Goal: Information Seeking & Learning: Learn about a topic

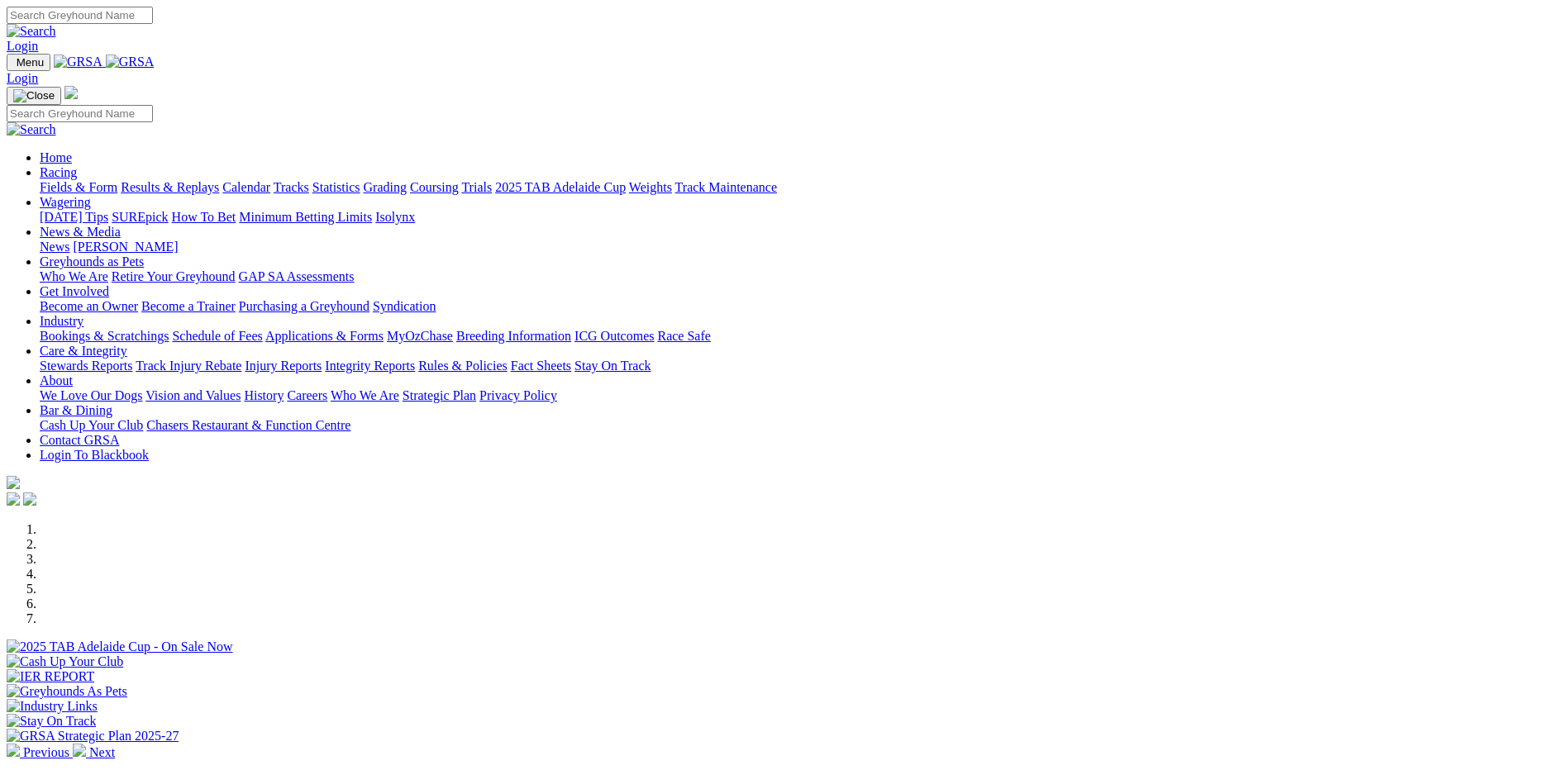
click at [415, 359] on link "Integrity Reports" at bounding box center [370, 366] width 90 height 14
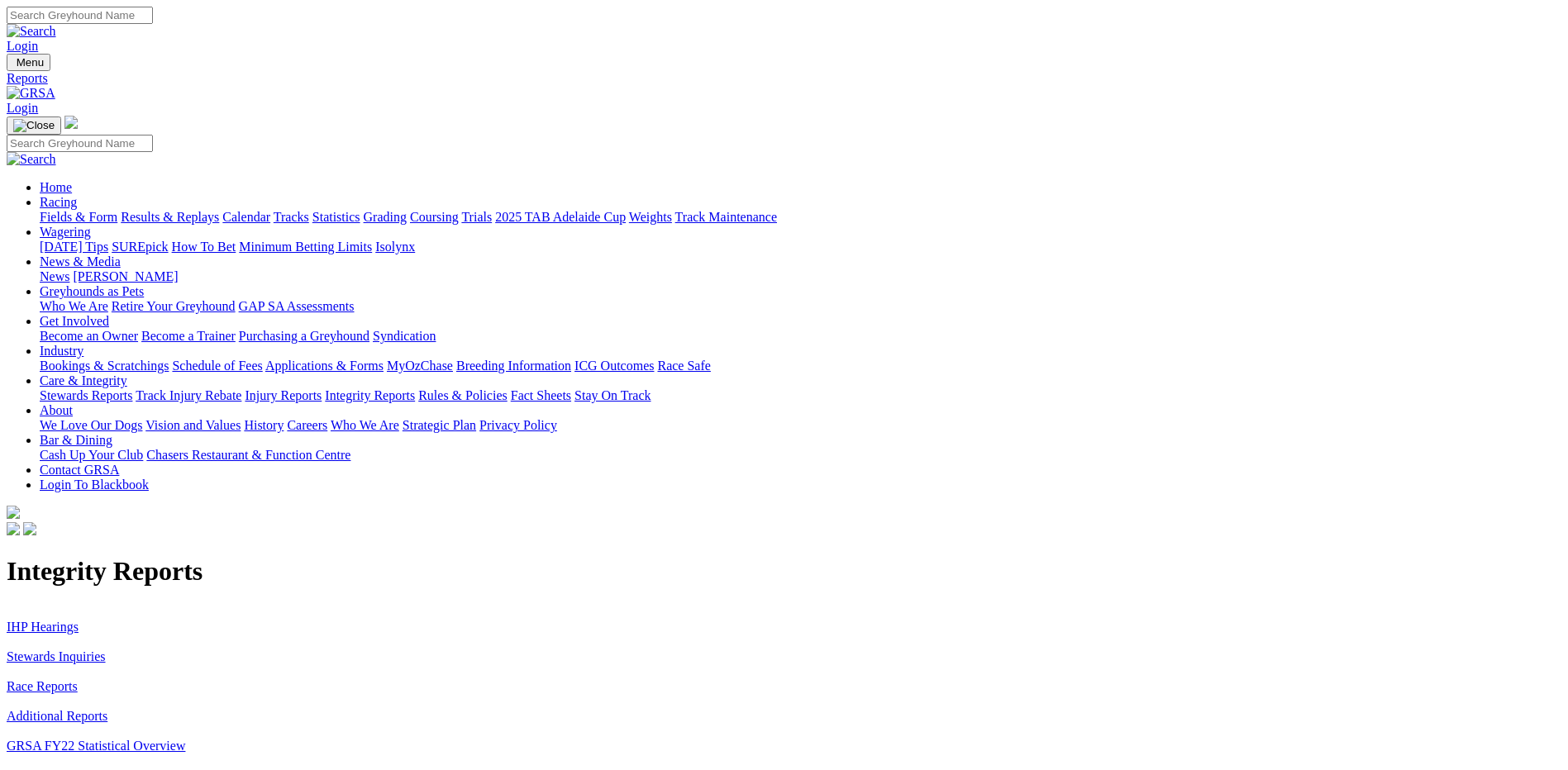
click at [106, 649] on link "Stewards Inquiries" at bounding box center [56, 656] width 99 height 14
click at [55, 86] on img at bounding box center [30, 93] width 49 height 15
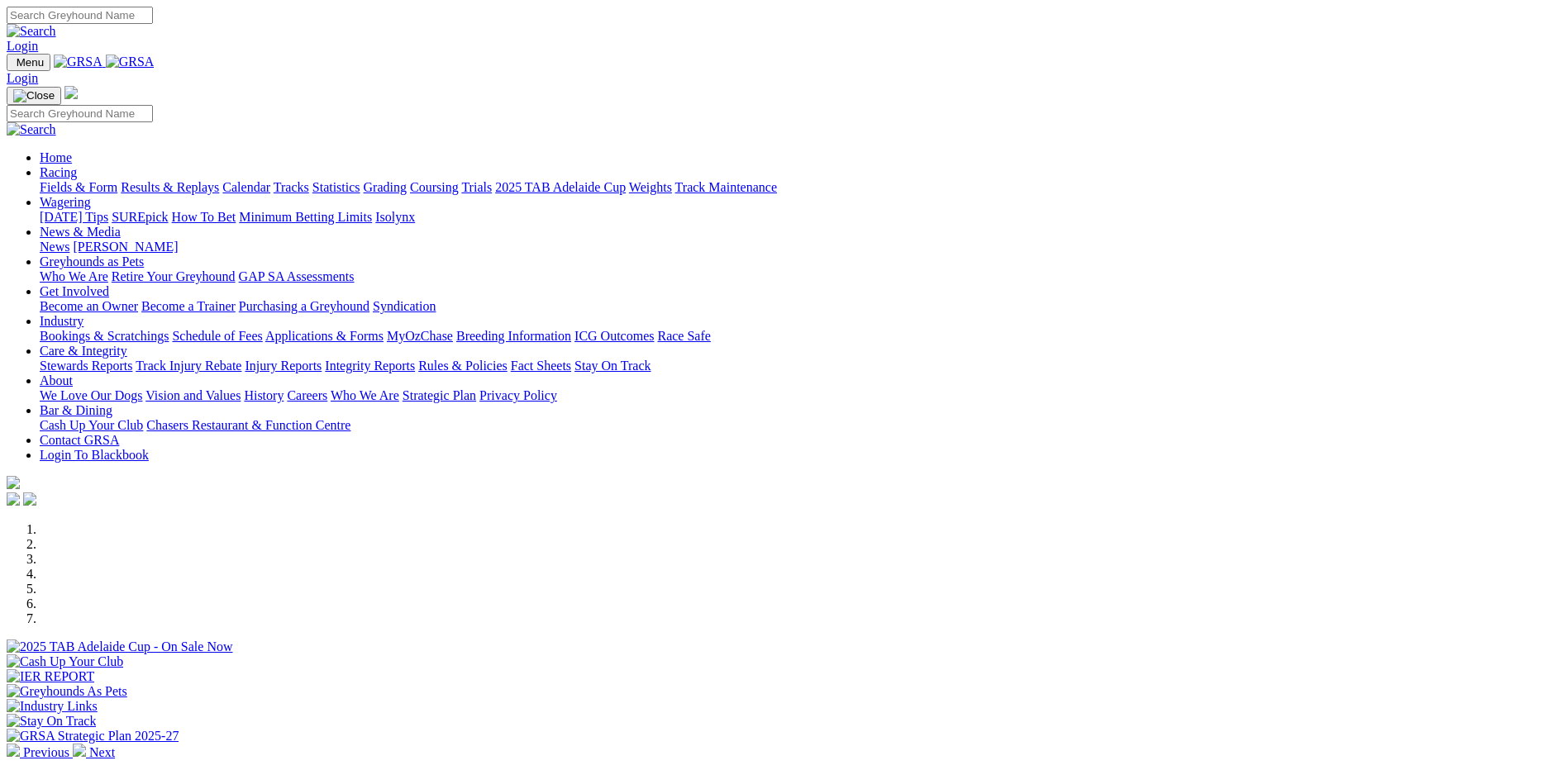
scroll to position [830, 0]
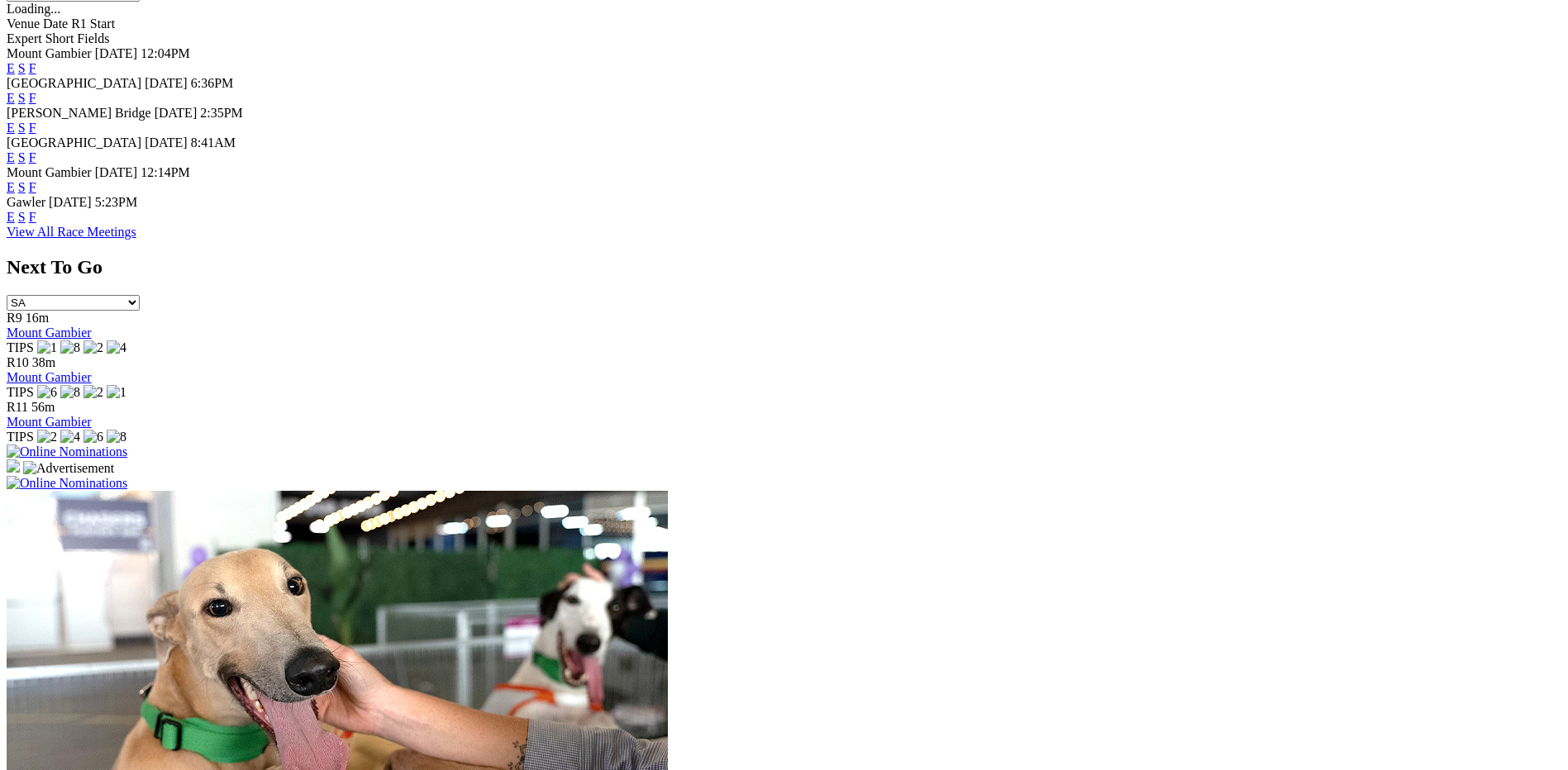
click at [36, 219] on link "F" at bounding box center [33, 217] width 7 height 14
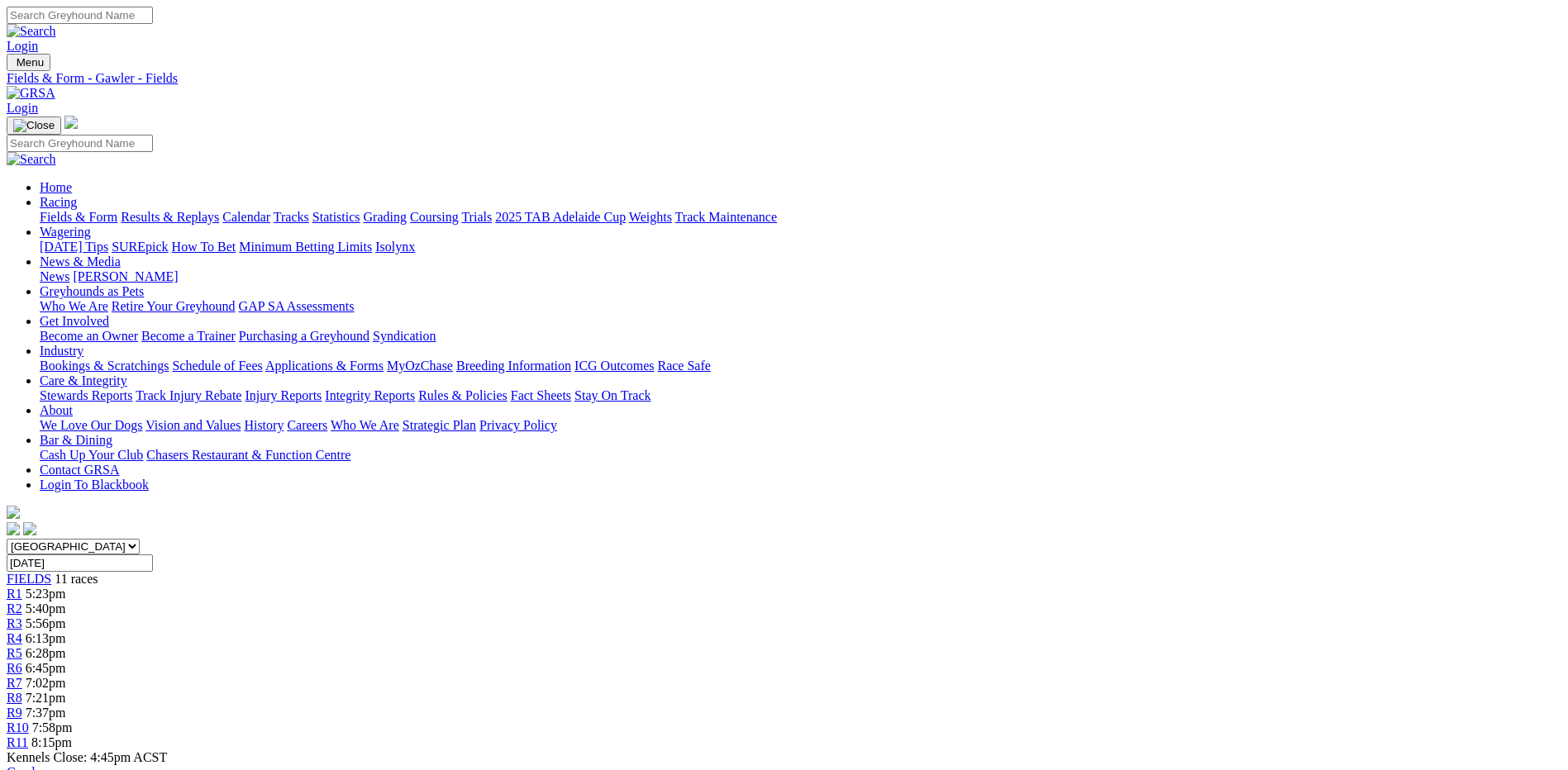
click at [415, 388] on link "Integrity Reports" at bounding box center [370, 395] width 90 height 14
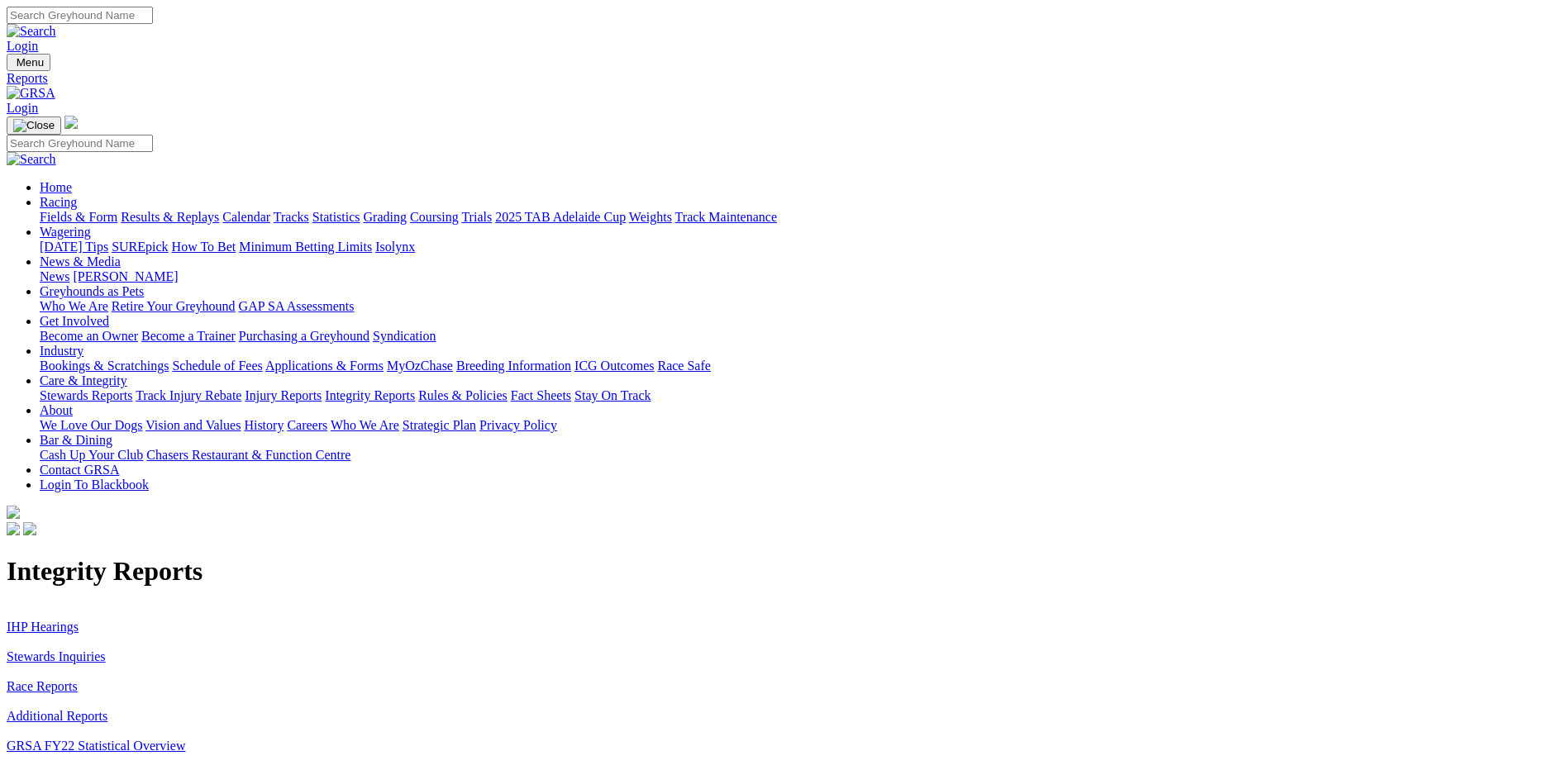
click at [106, 649] on link "Stewards Inquiries" at bounding box center [56, 656] width 99 height 14
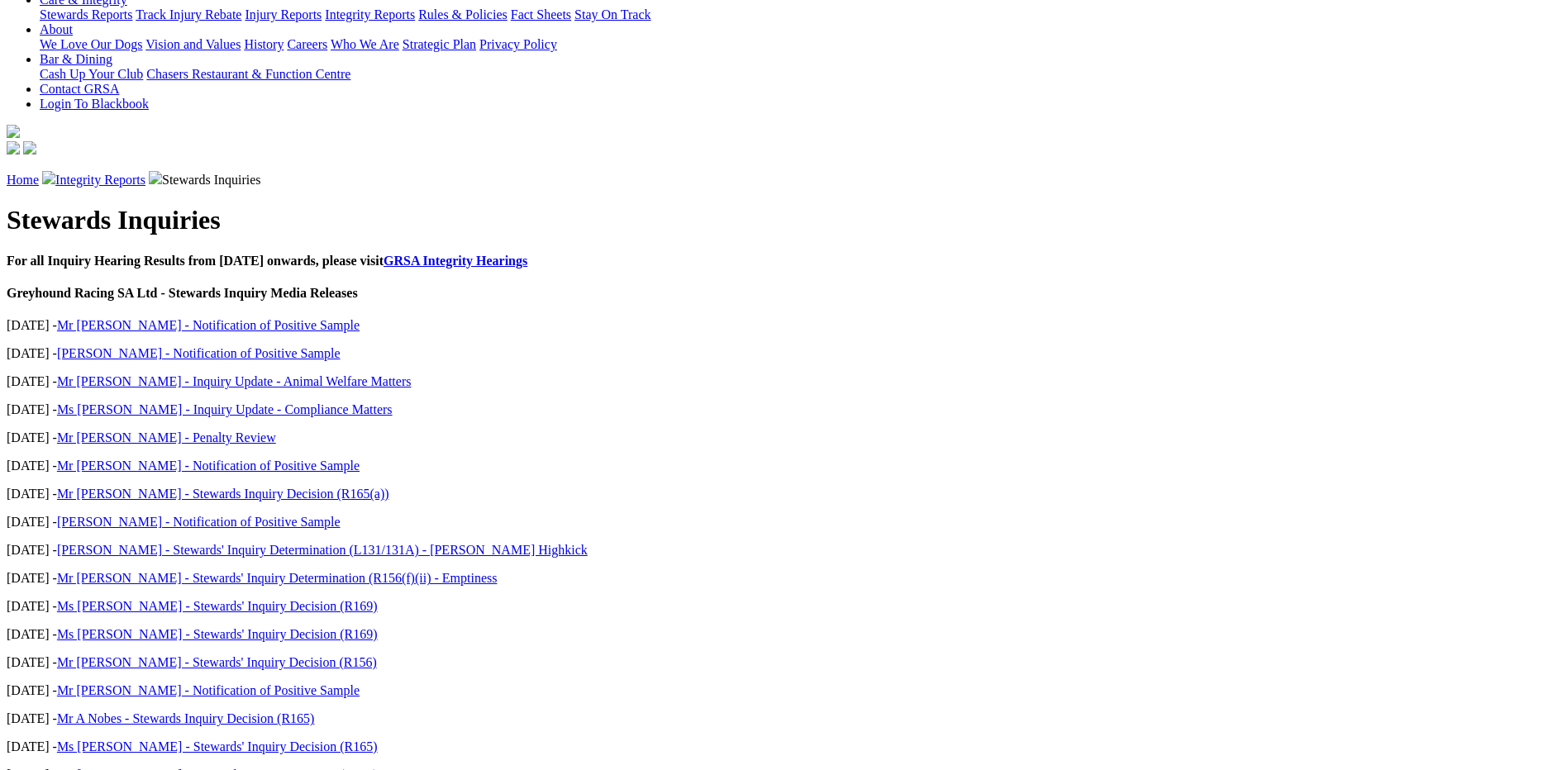
scroll to position [421, 0]
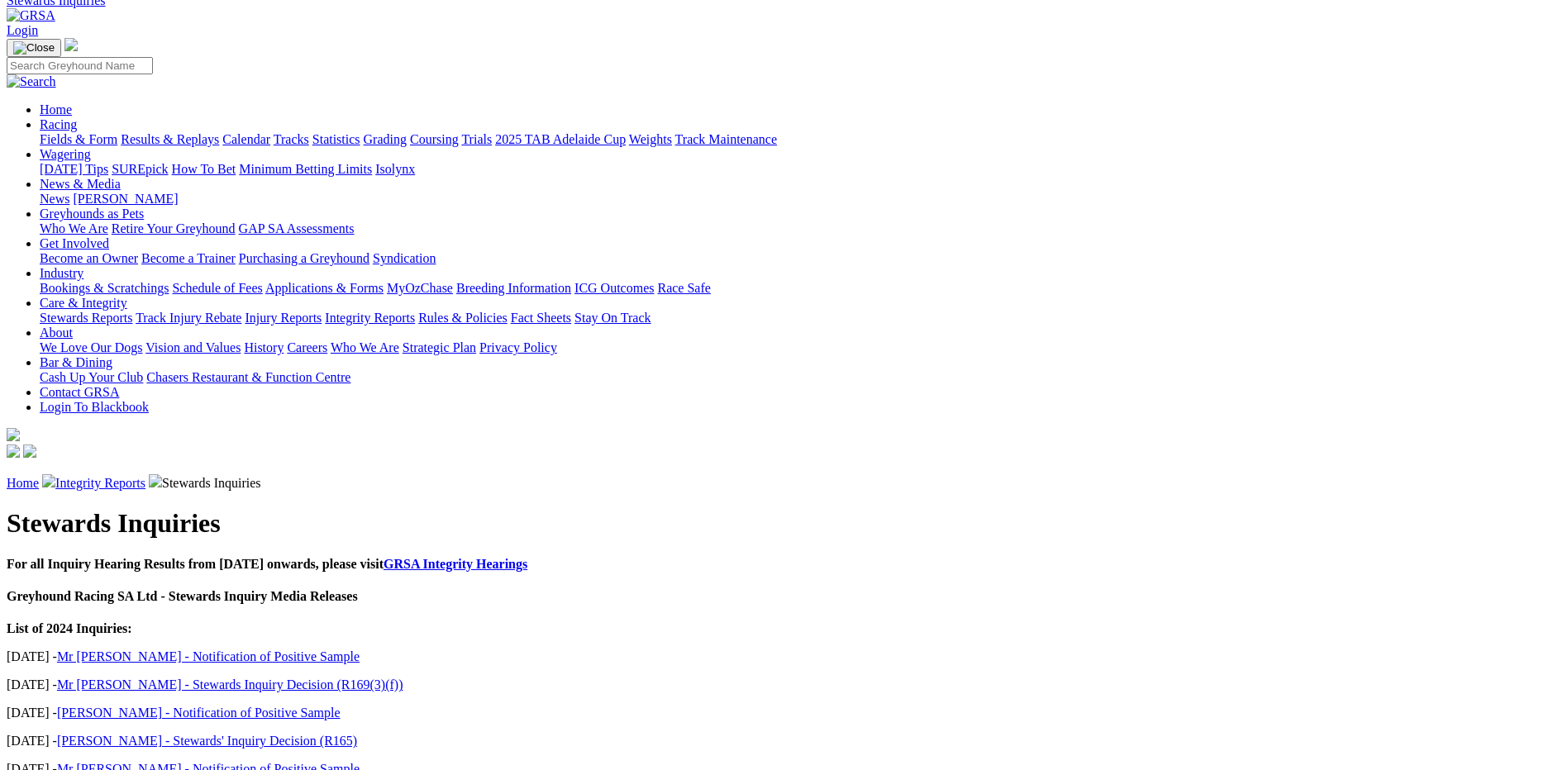
scroll to position [59, 0]
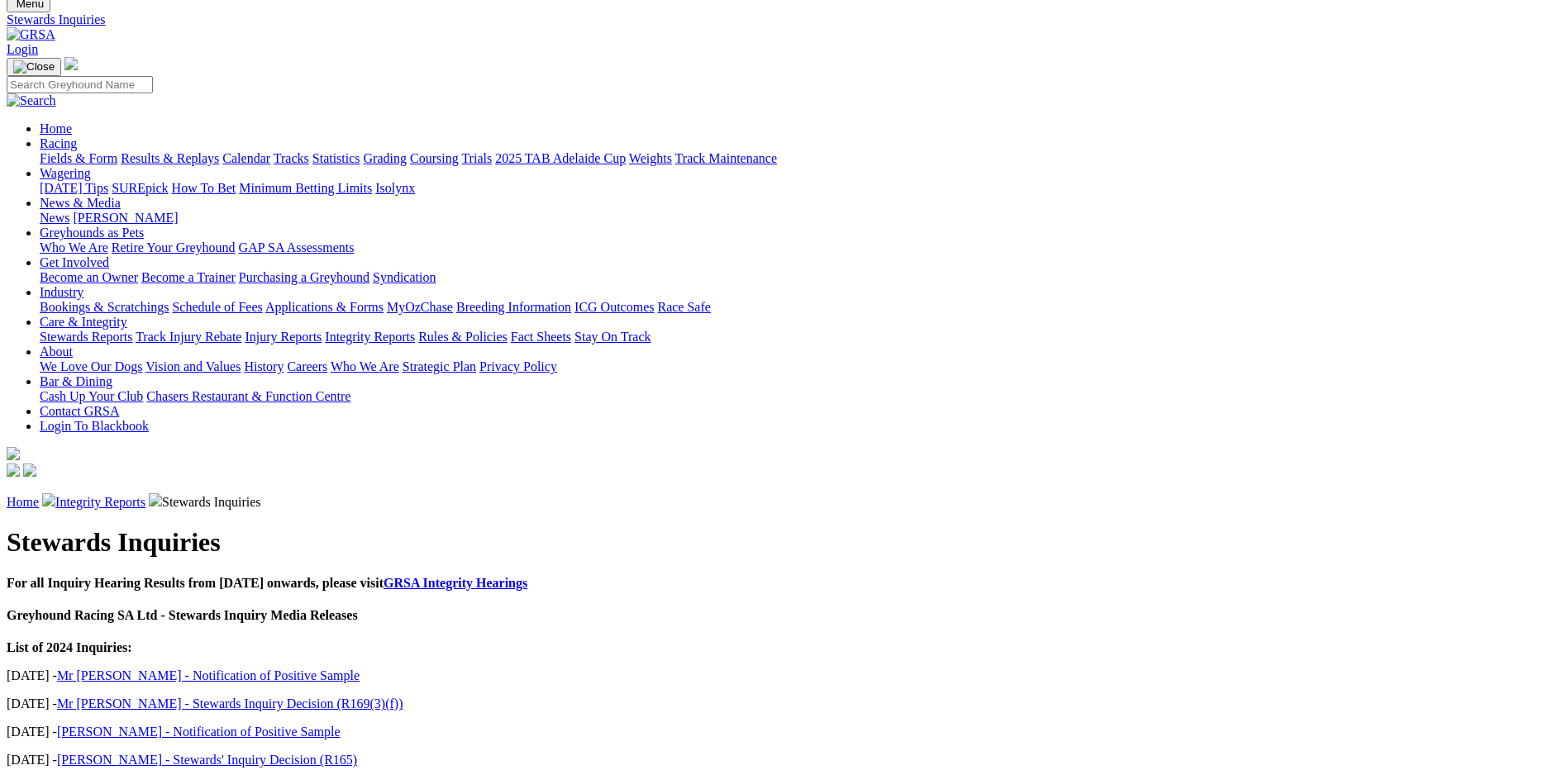
click at [528, 576] on link "GRSA Integrity Hearings" at bounding box center [456, 583] width 144 height 14
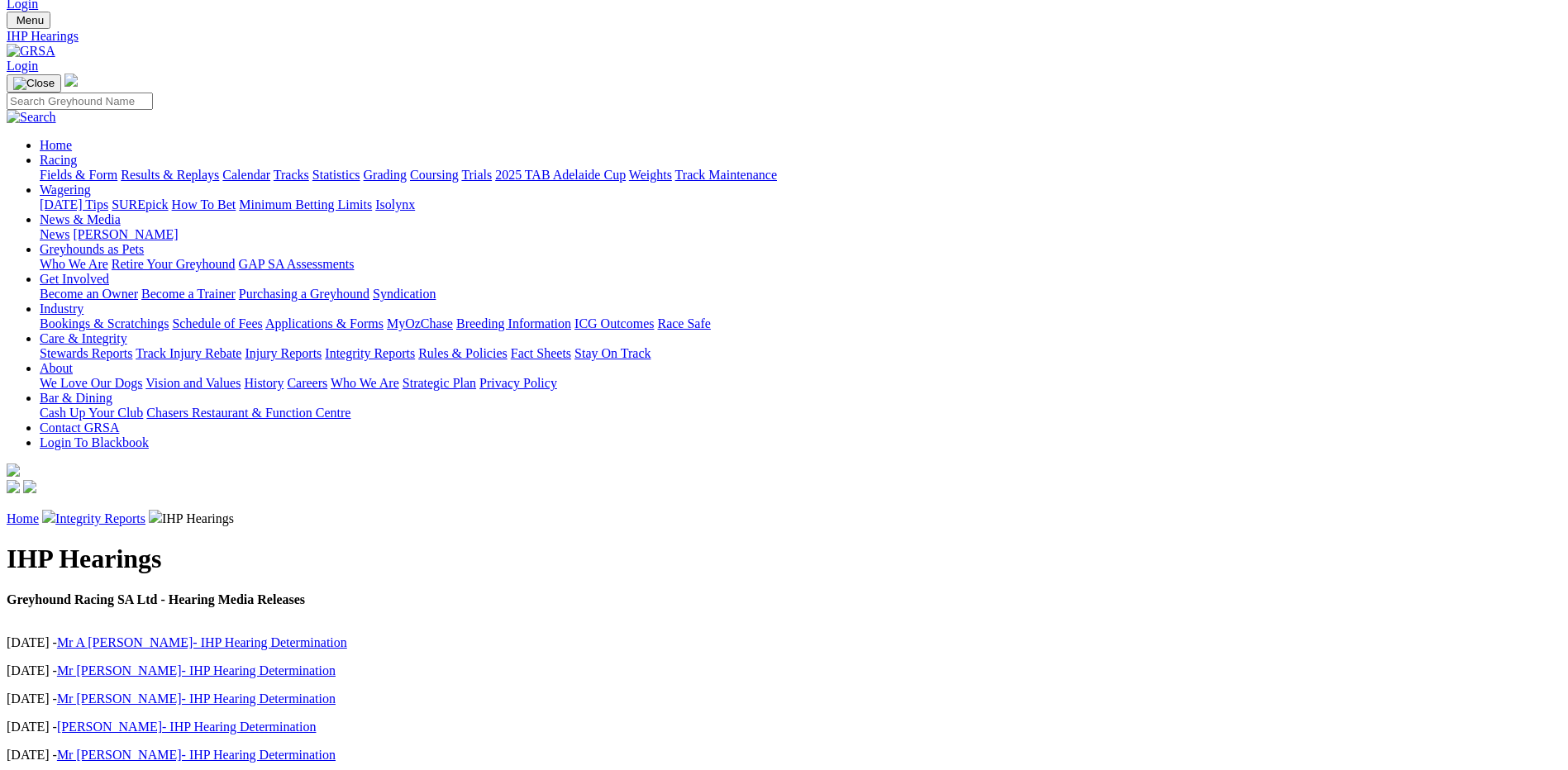
scroll to position [83, 0]
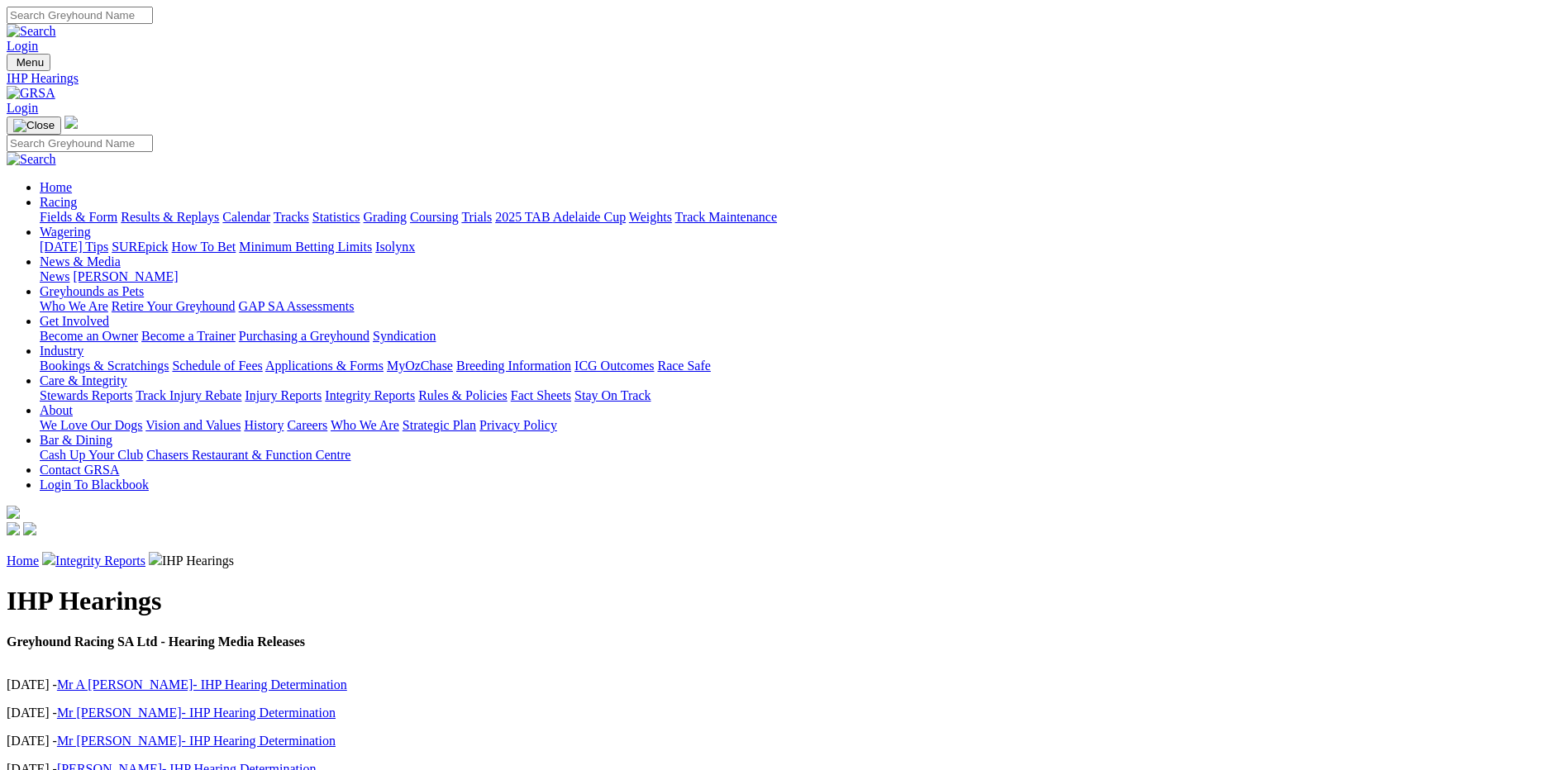
scroll to position [40, 0]
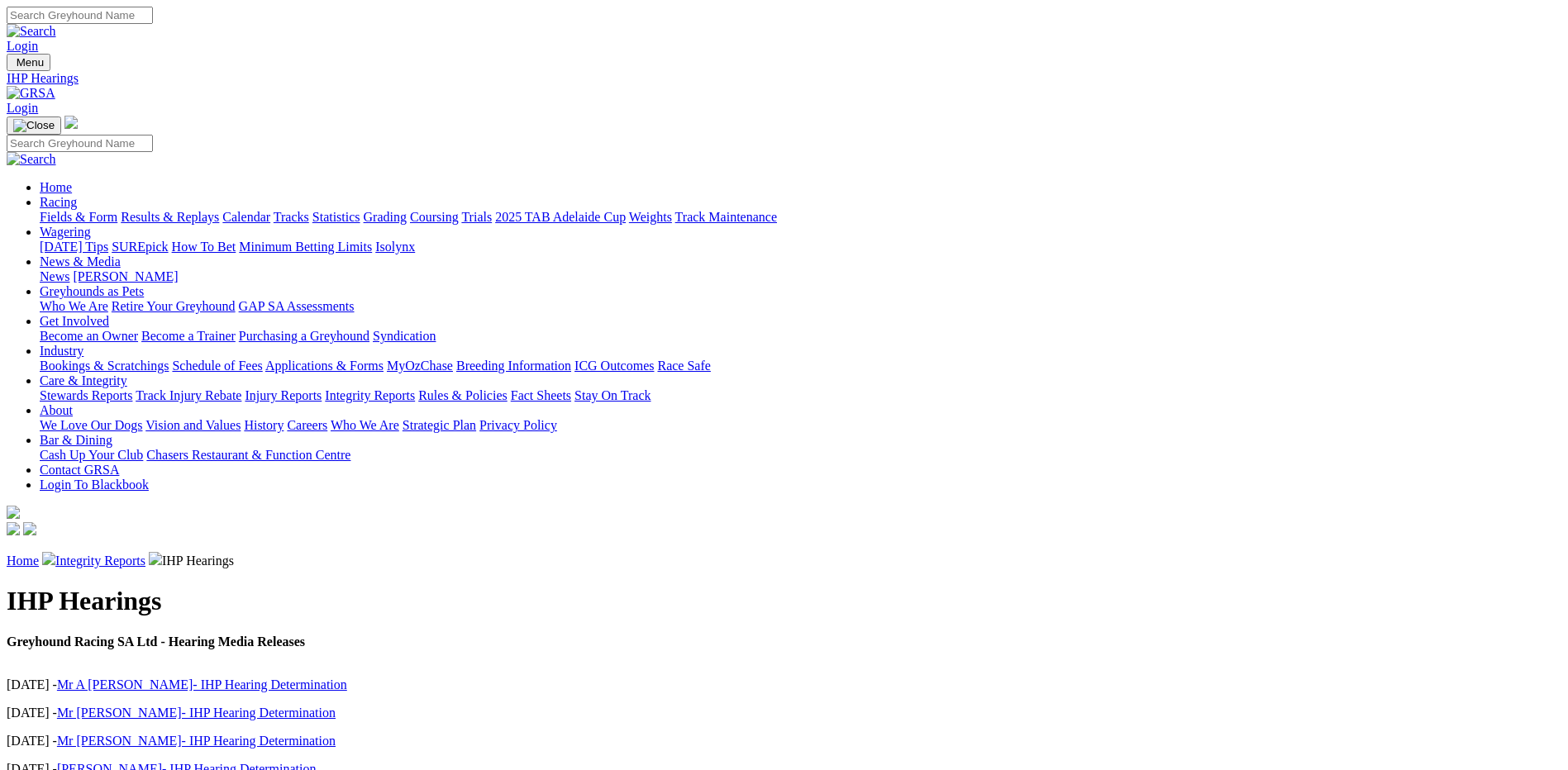
scroll to position [40, 0]
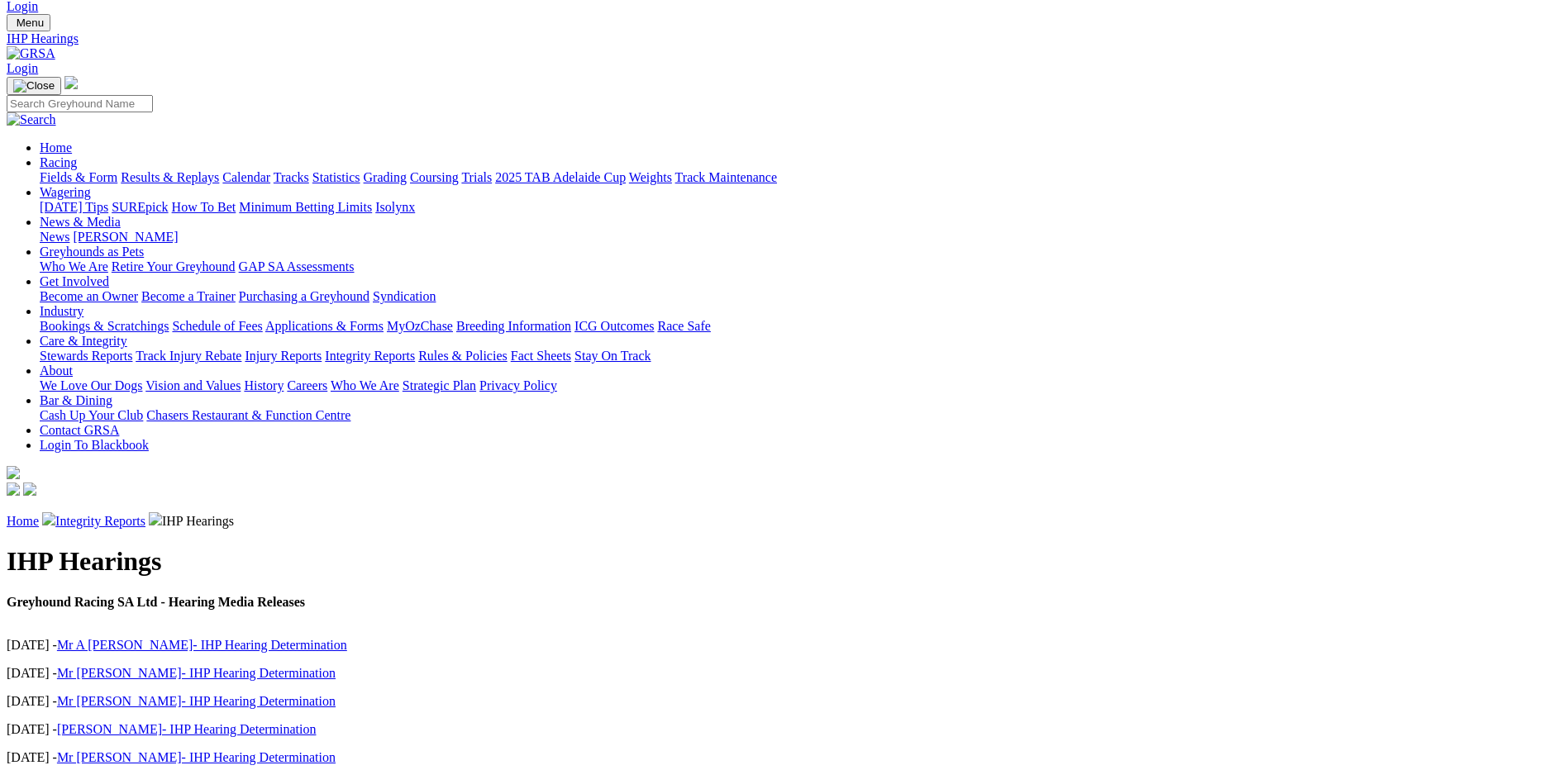
click at [415, 349] on link "Integrity Reports" at bounding box center [370, 356] width 90 height 14
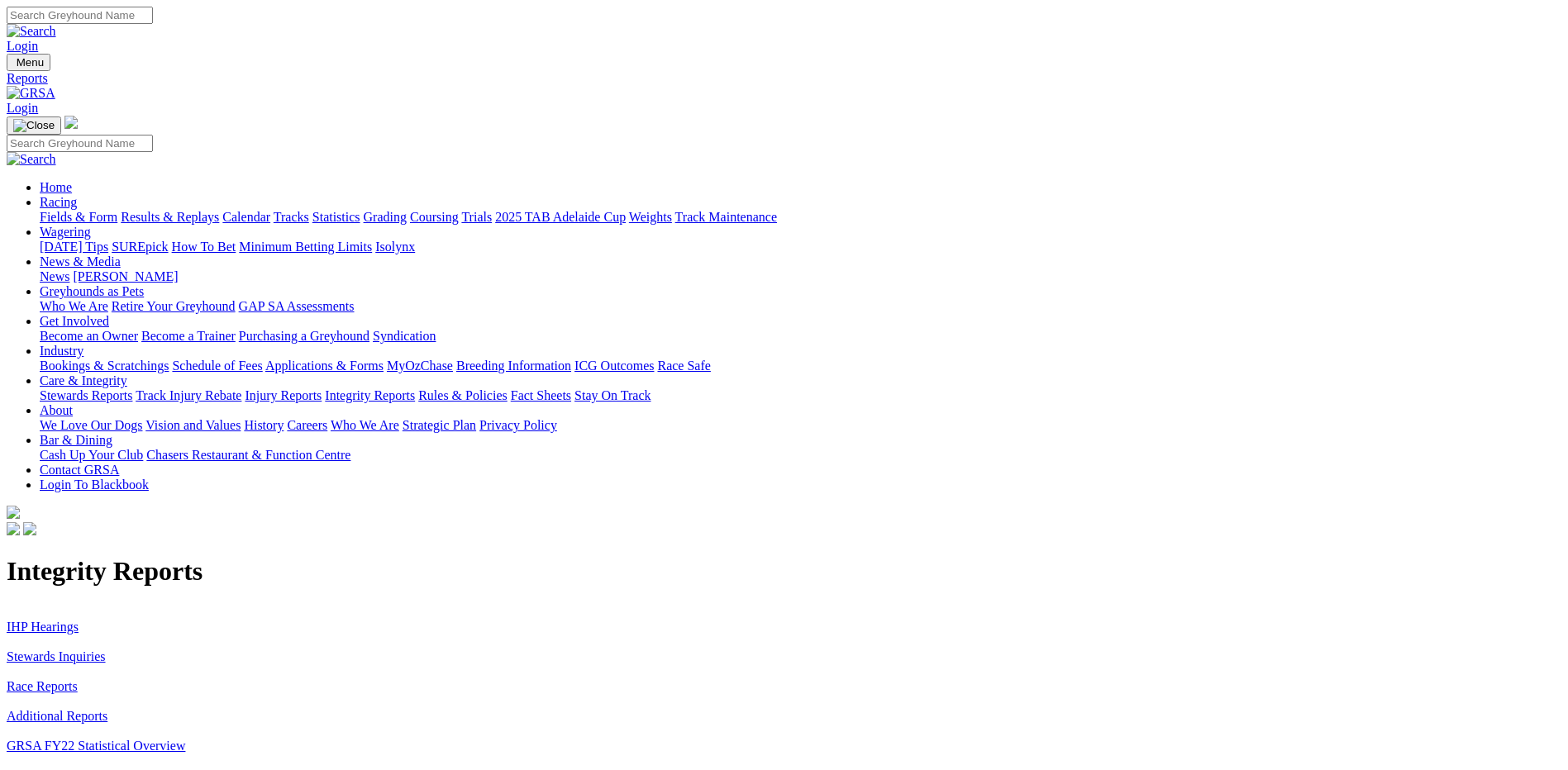
click at [106, 649] on link "Stewards Inquiries" at bounding box center [56, 656] width 99 height 14
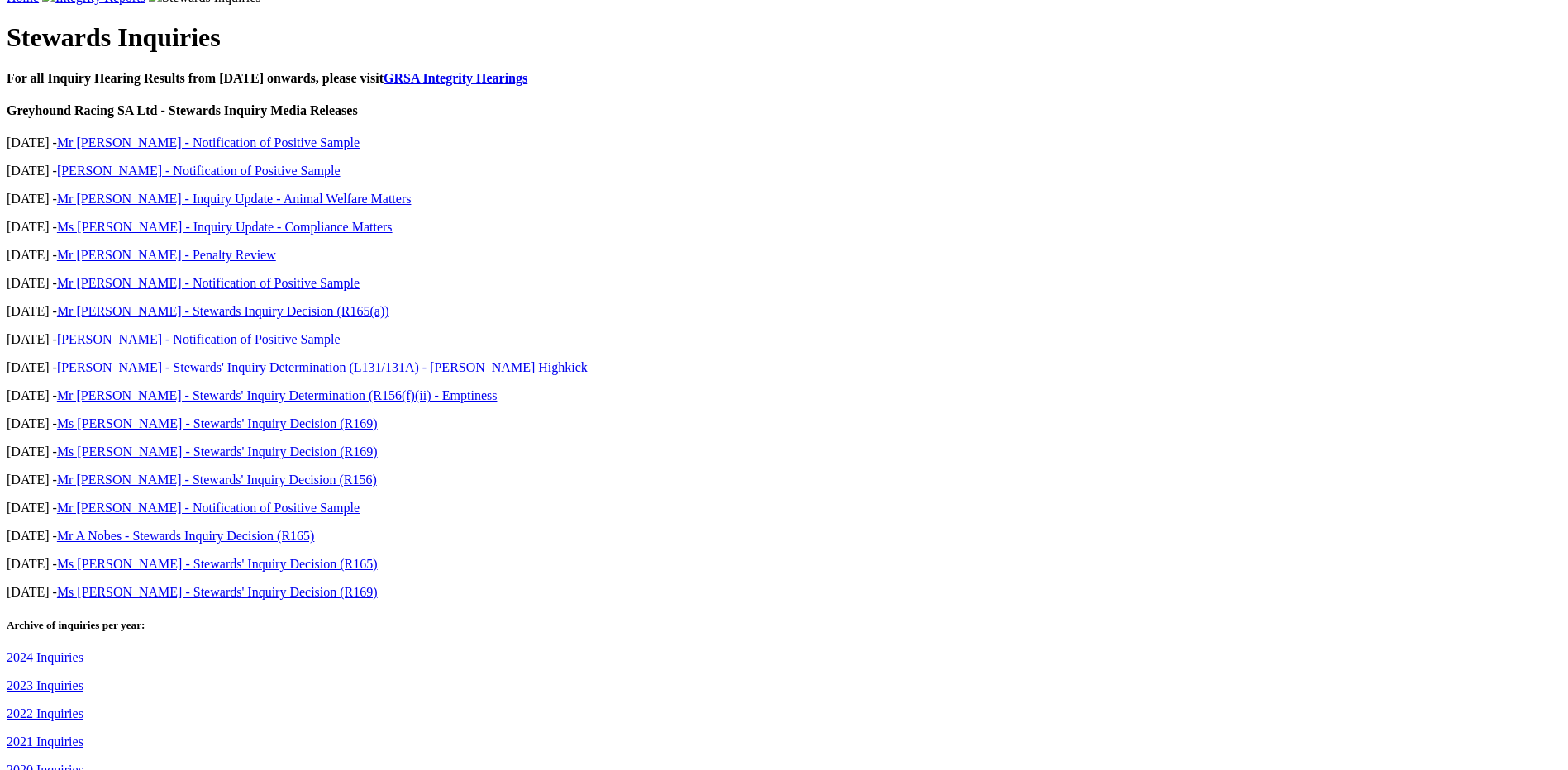
scroll to position [586, 0]
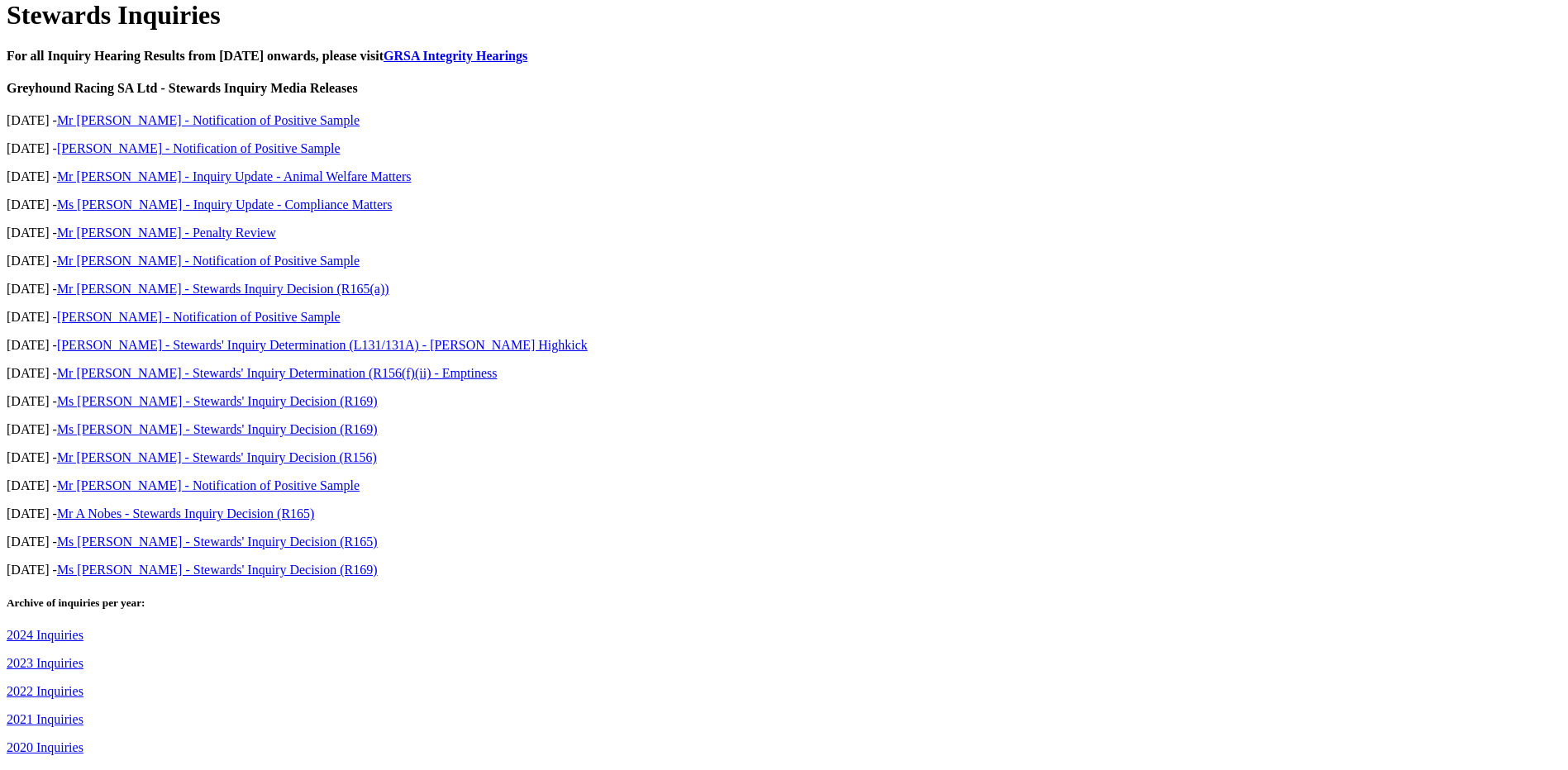
click at [84, 656] on link "2023 Inquiries" at bounding box center [44, 663] width 77 height 14
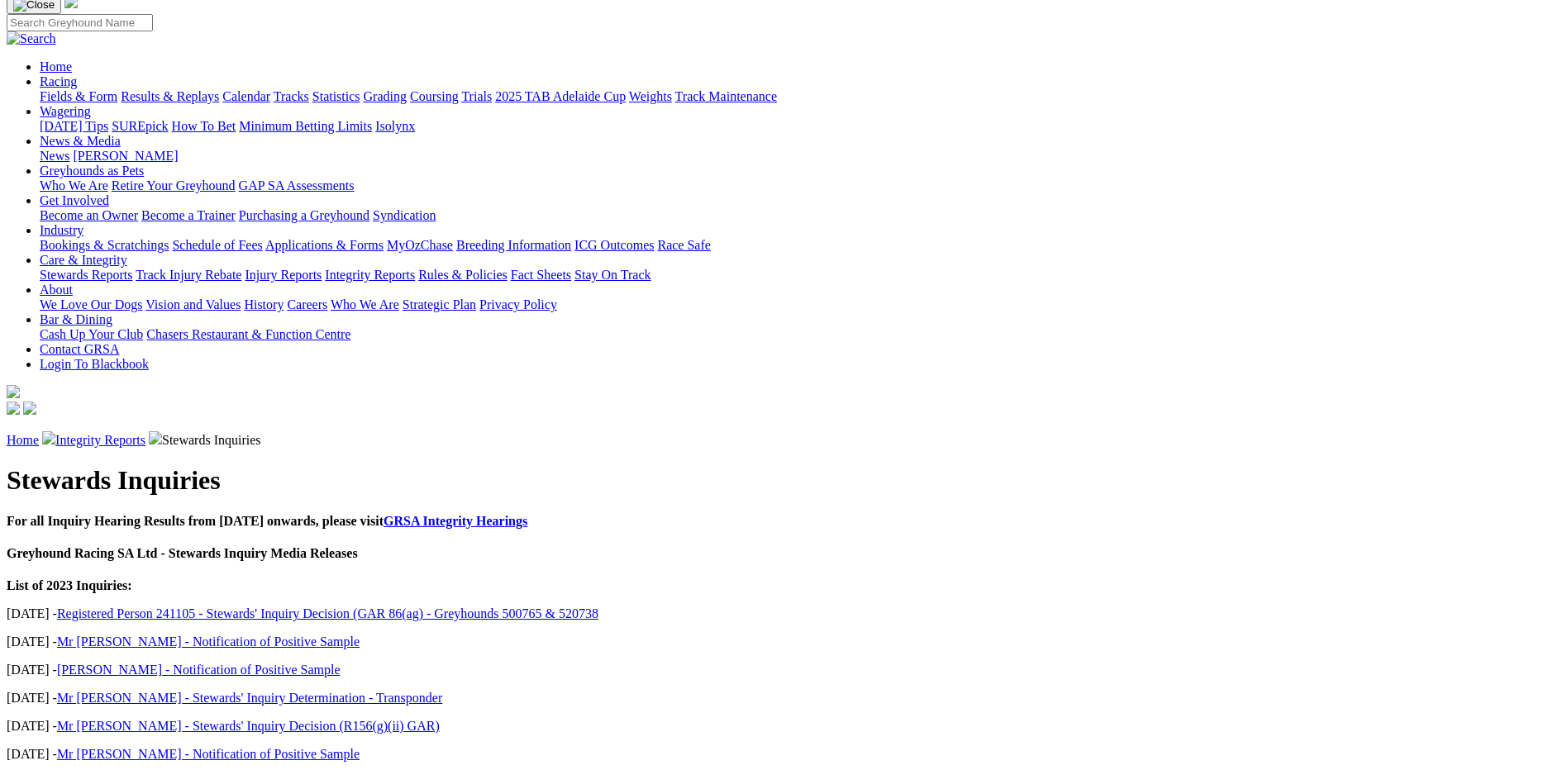
scroll to position [119, 0]
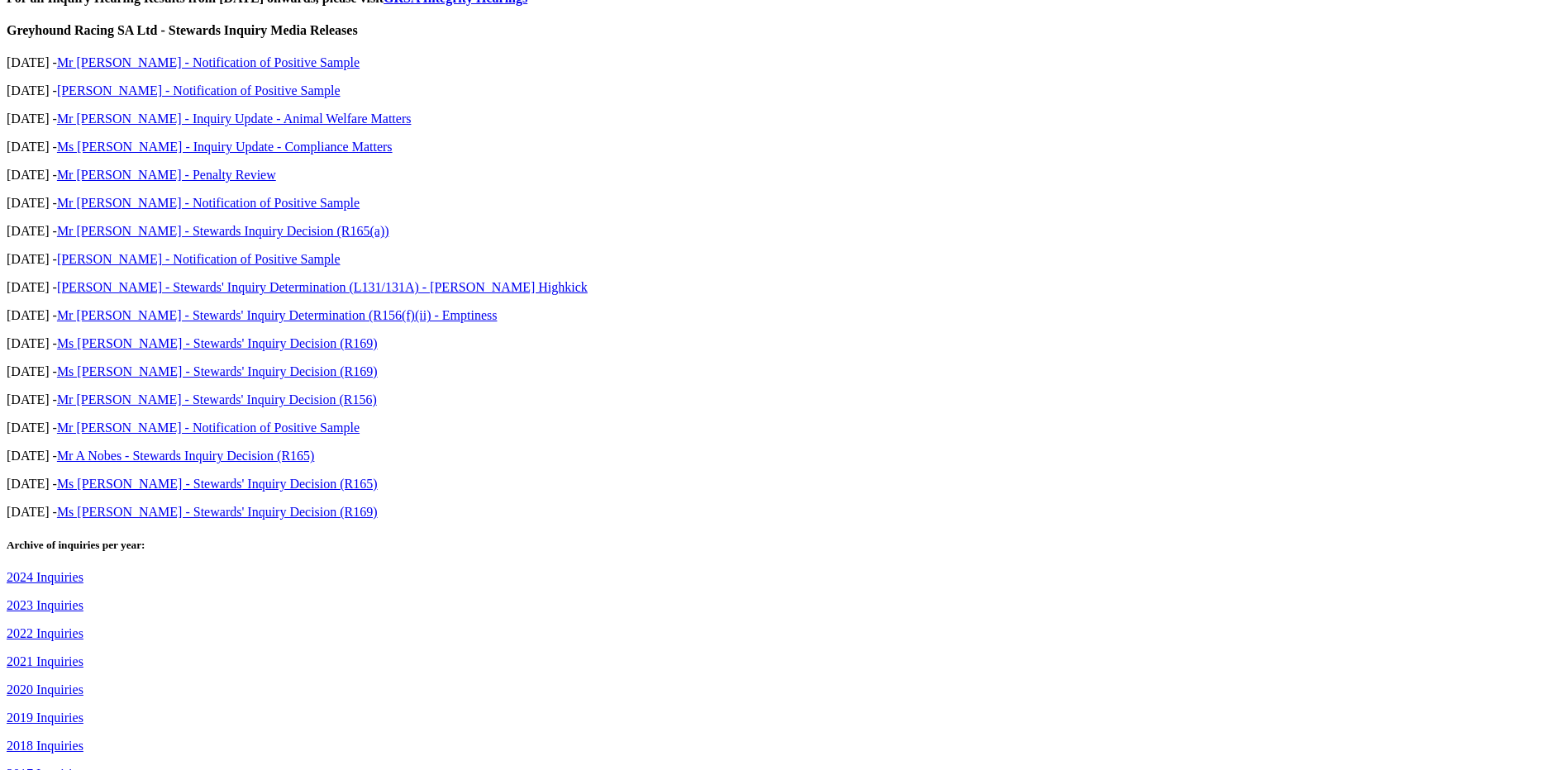
scroll to position [684, 0]
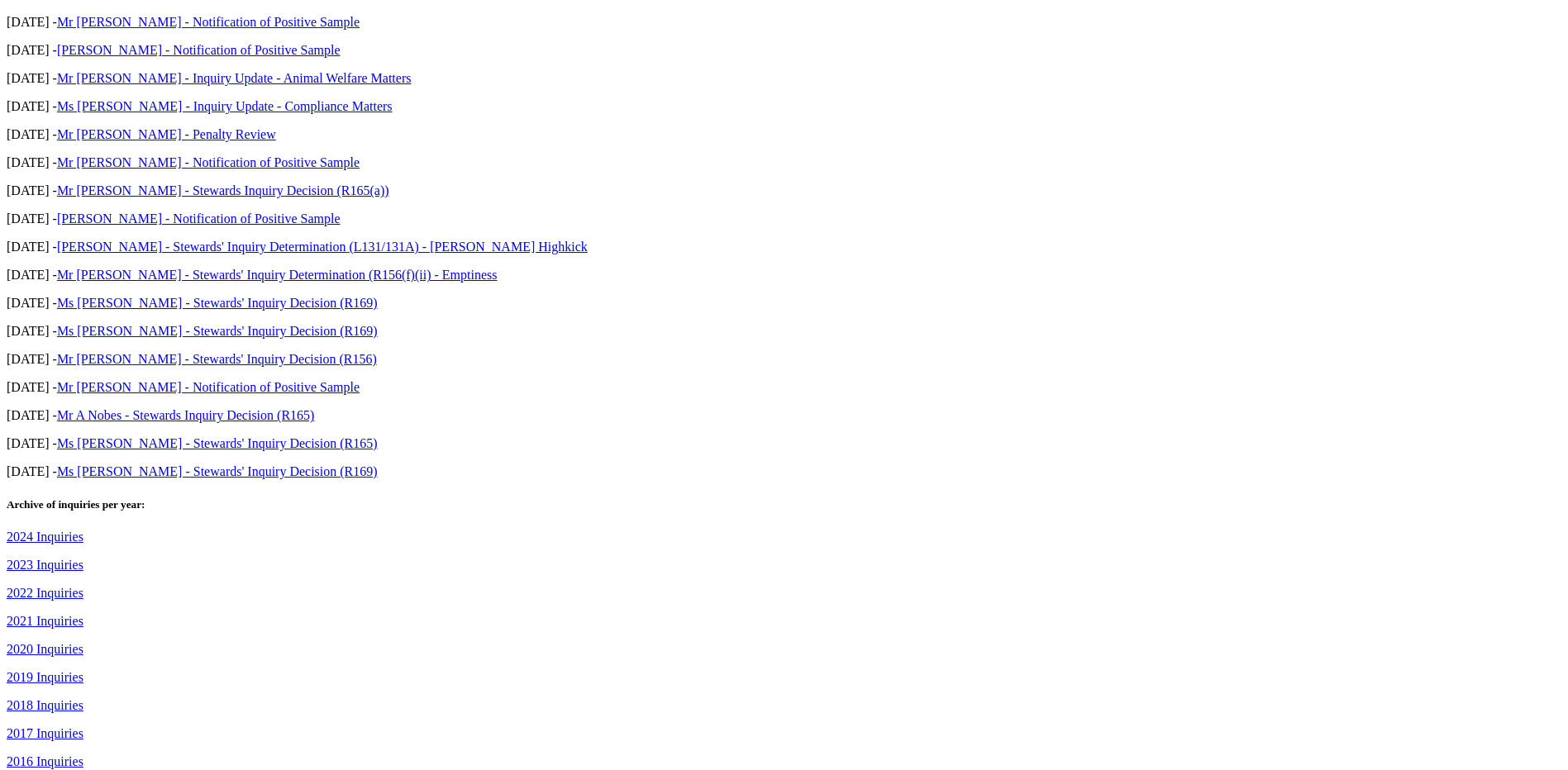
click at [84, 586] on link "2022 Inquiries" at bounding box center [44, 593] width 77 height 14
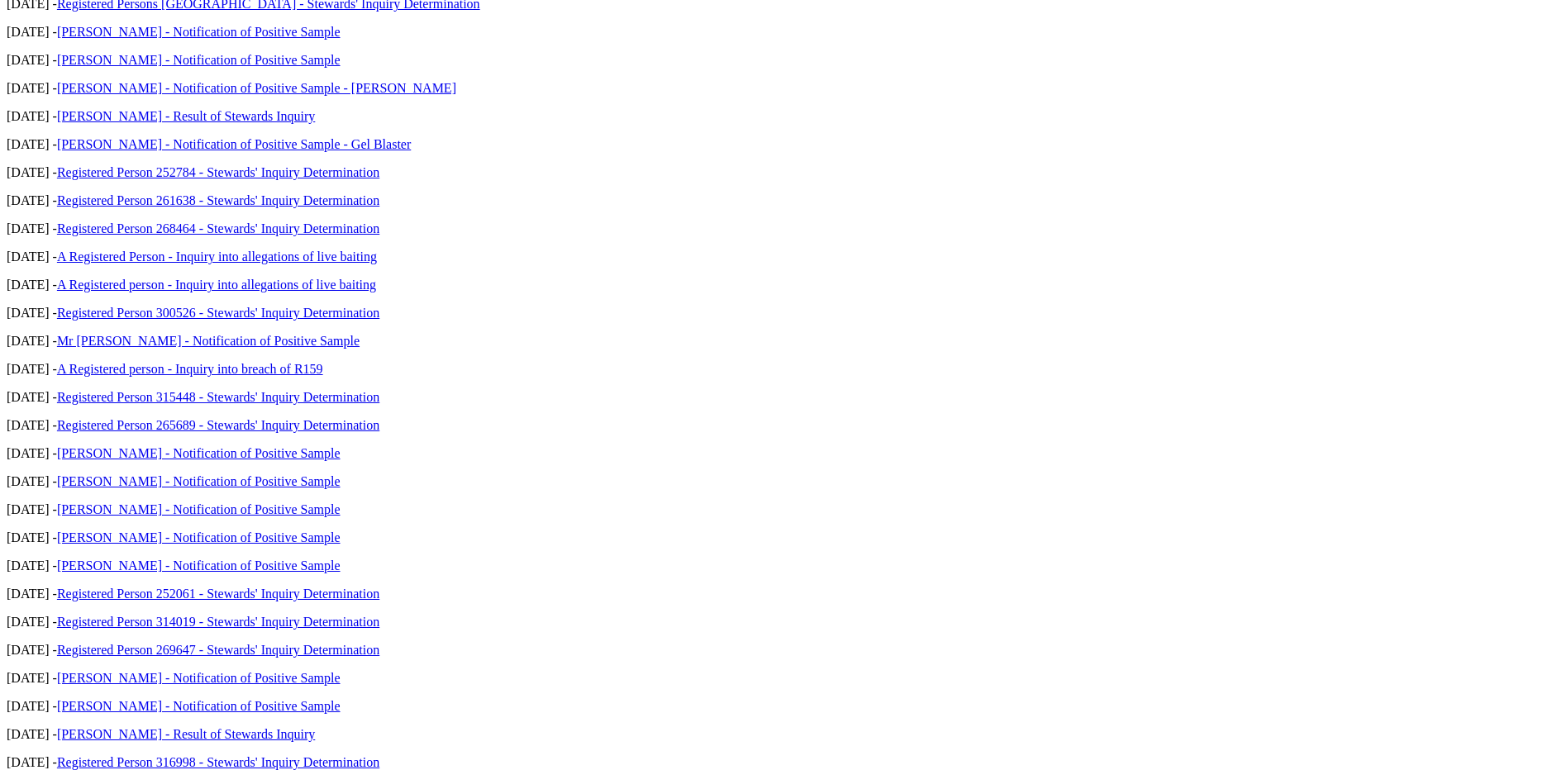
scroll to position [761, 0]
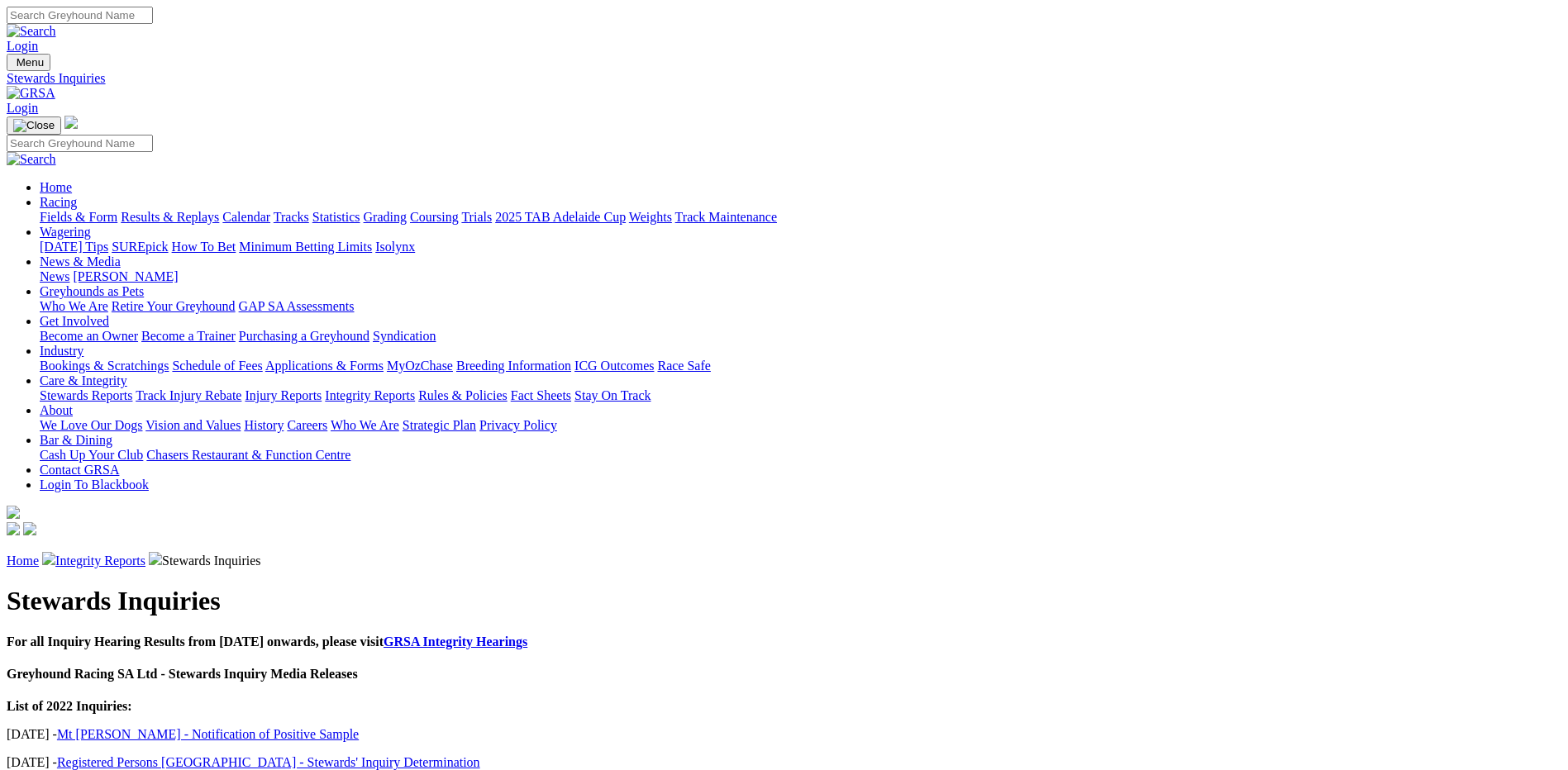
click at [146, 553] on link "Integrity Reports" at bounding box center [99, 560] width 90 height 14
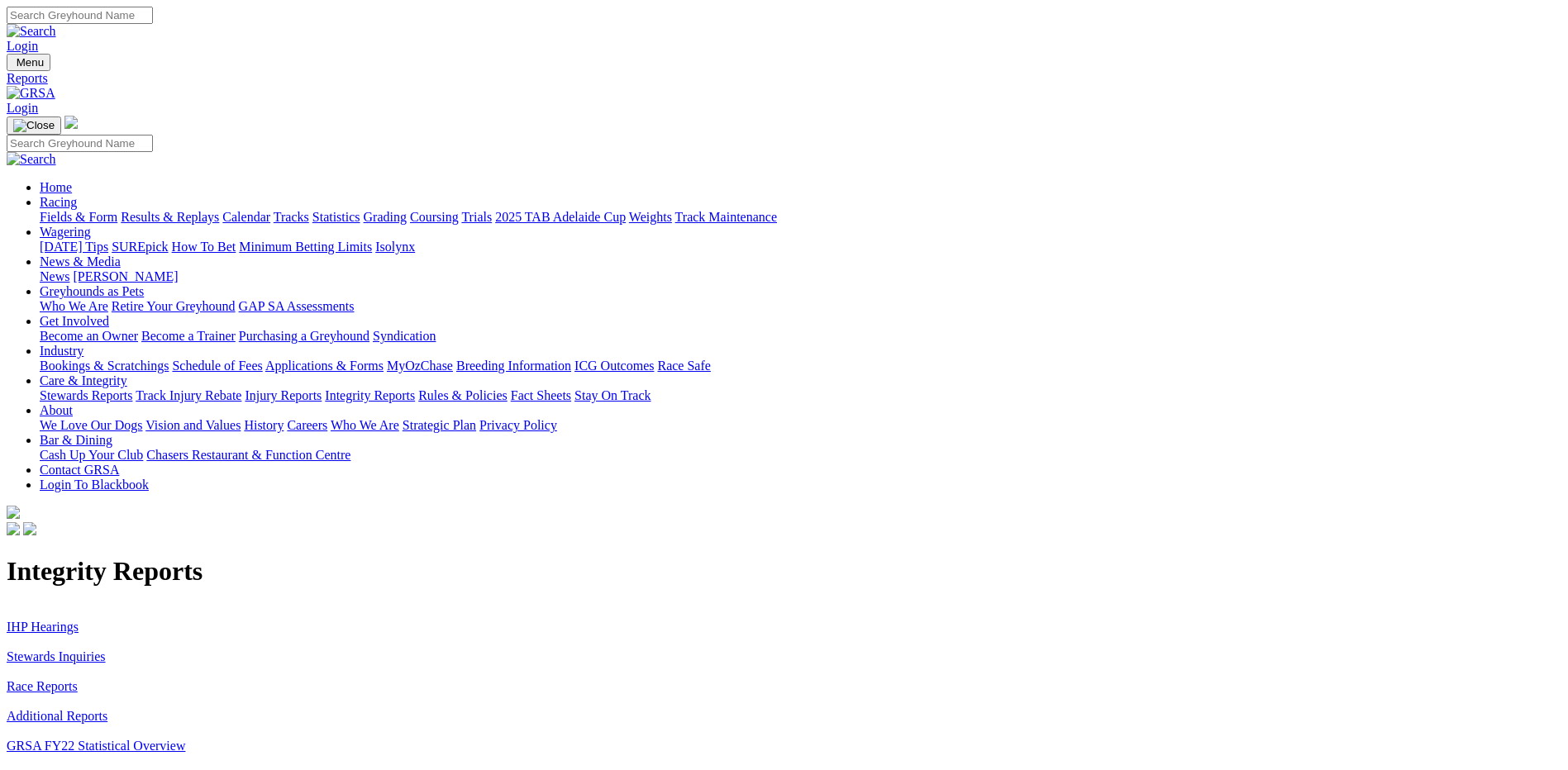
click at [106, 649] on link "Stewards Inquiries" at bounding box center [56, 656] width 99 height 14
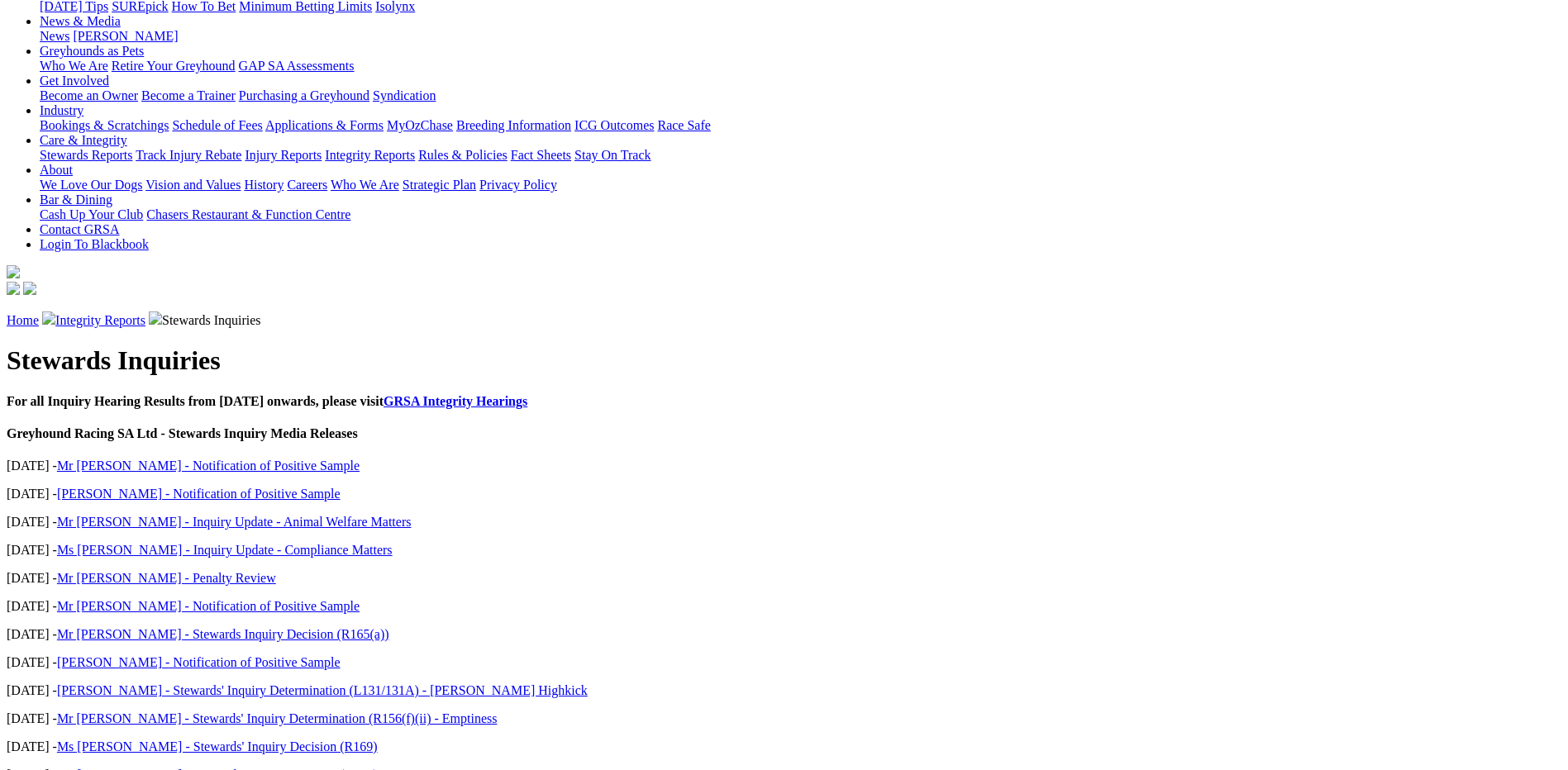
scroll to position [247, 0]
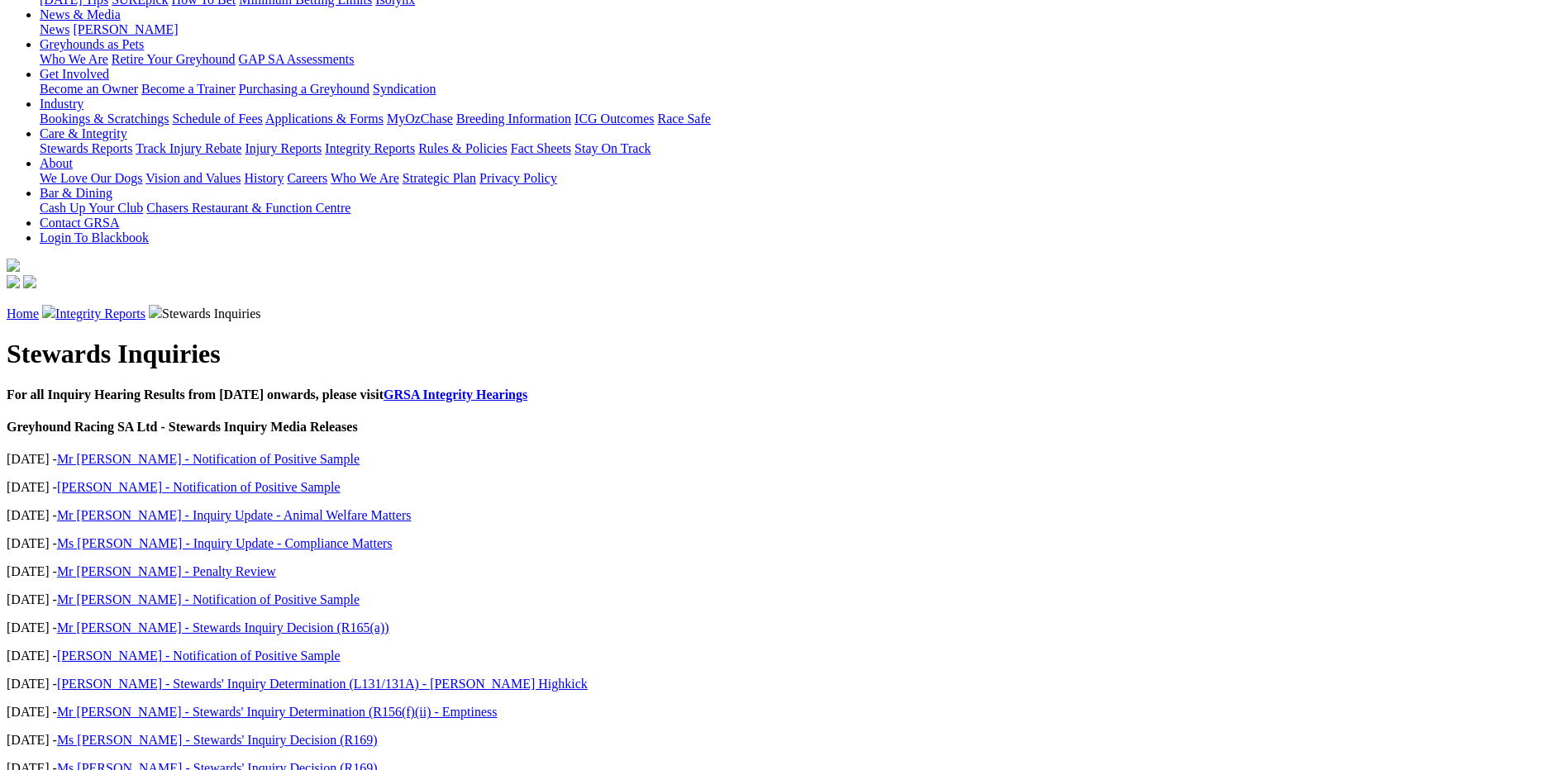
click at [461, 705] on link "Mr J Tribe - Stewards' Inquiry Determination (R156(f)(ii) - Emptiness" at bounding box center [277, 712] width 441 height 14
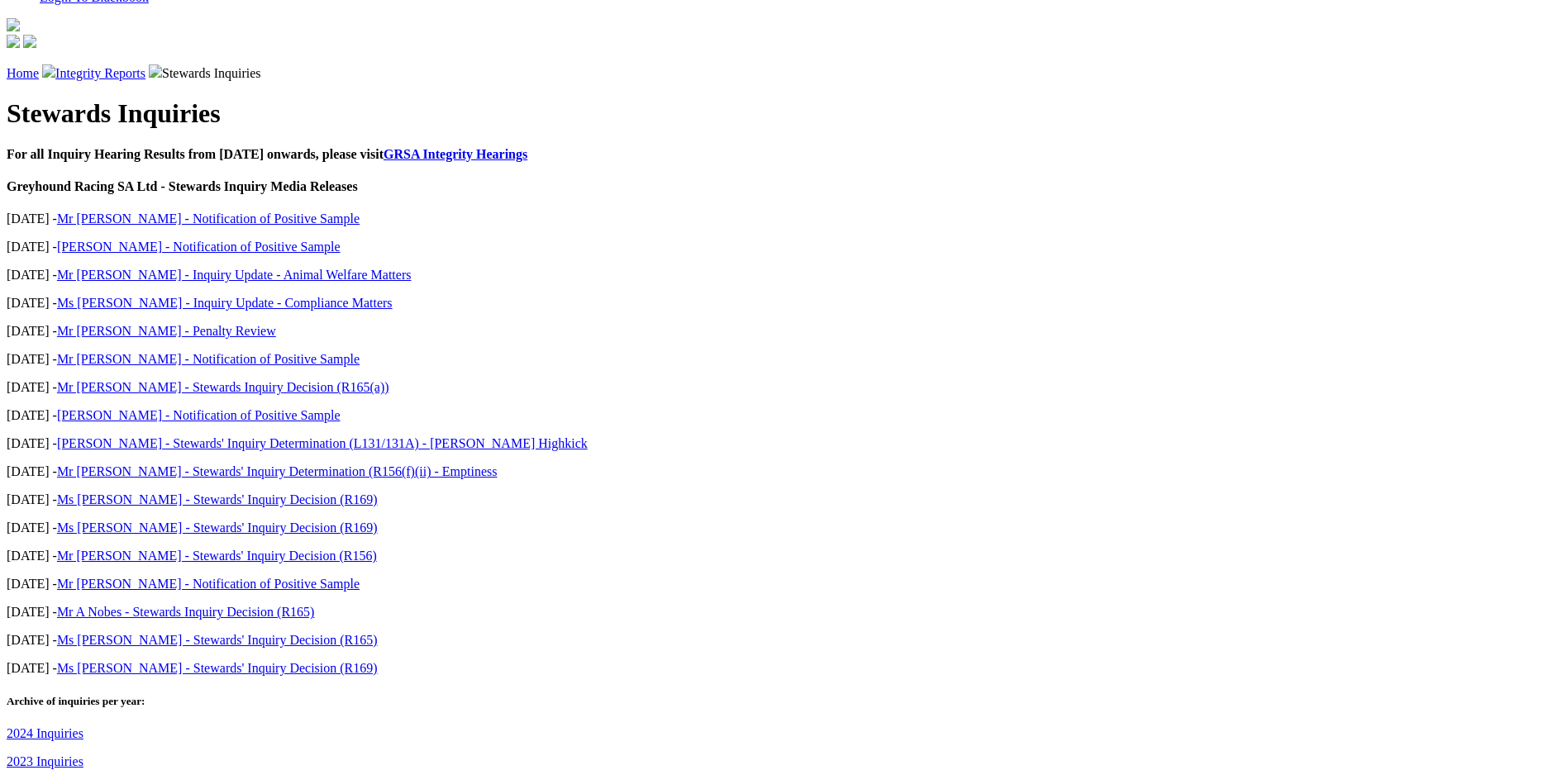
scroll to position [496, 0]
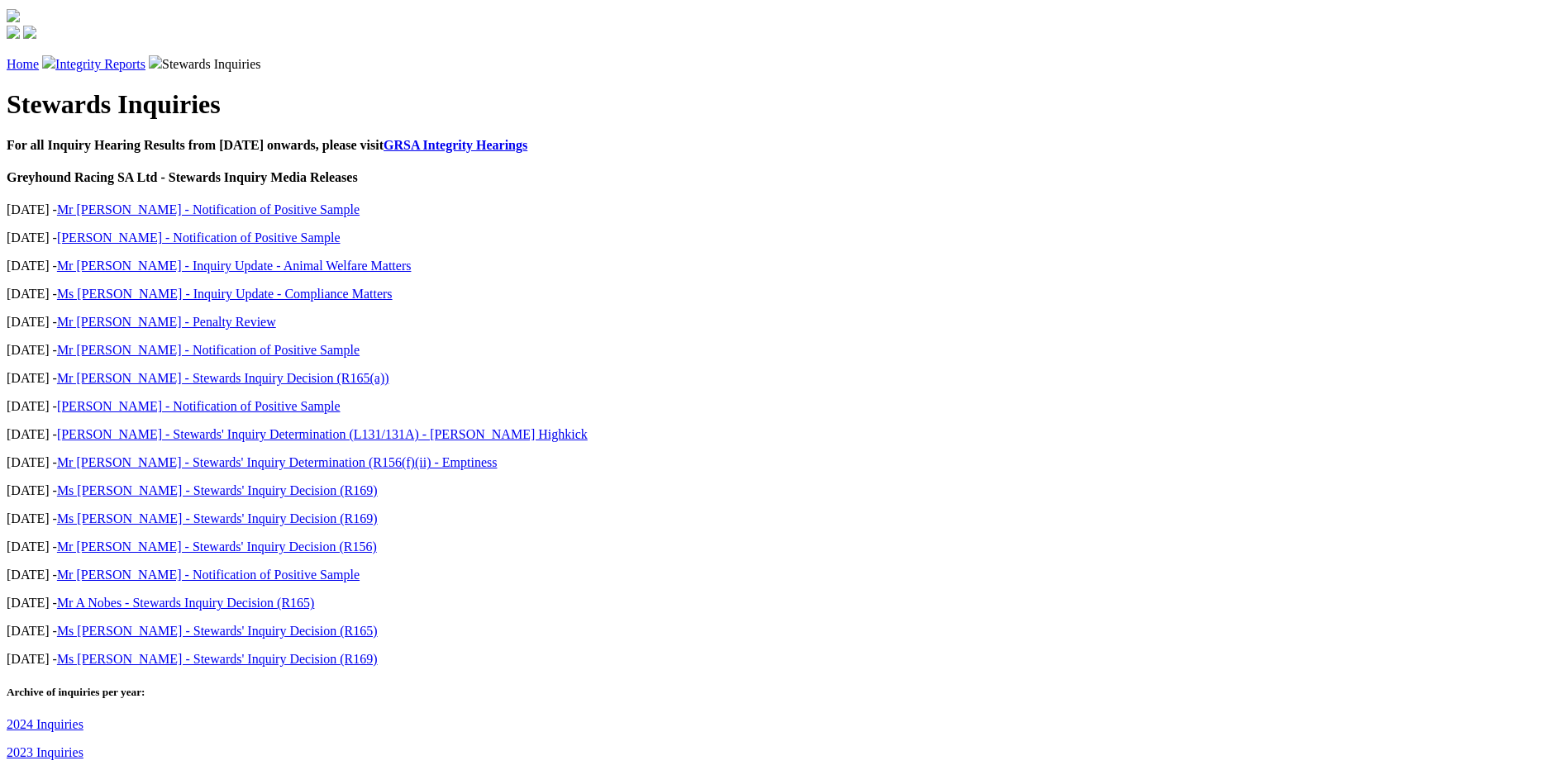
click at [84, 718] on link "2024 Inquiries" at bounding box center [44, 725] width 77 height 14
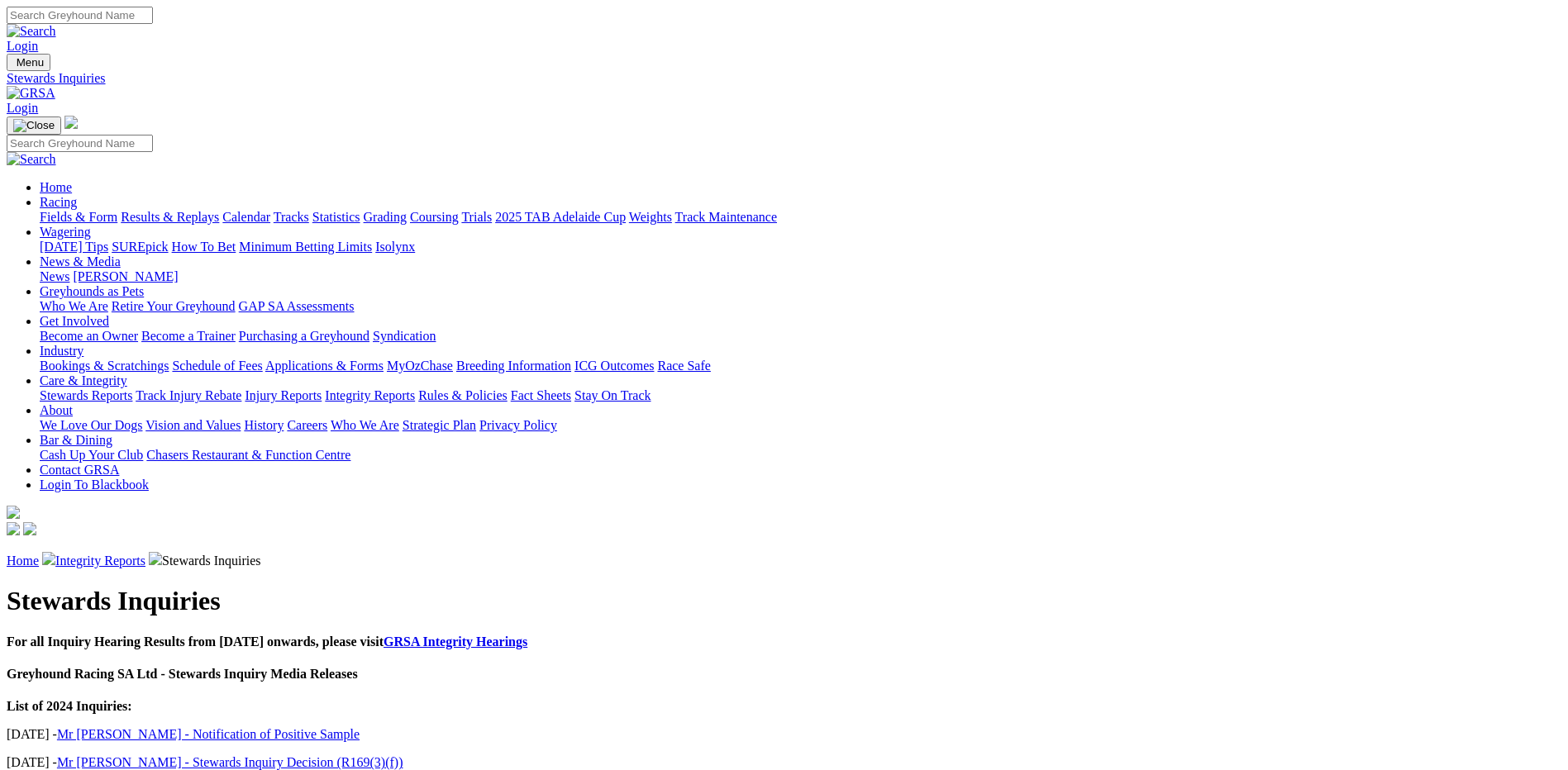
click at [528, 635] on link "GRSA Integrity Hearings" at bounding box center [456, 642] width 144 height 14
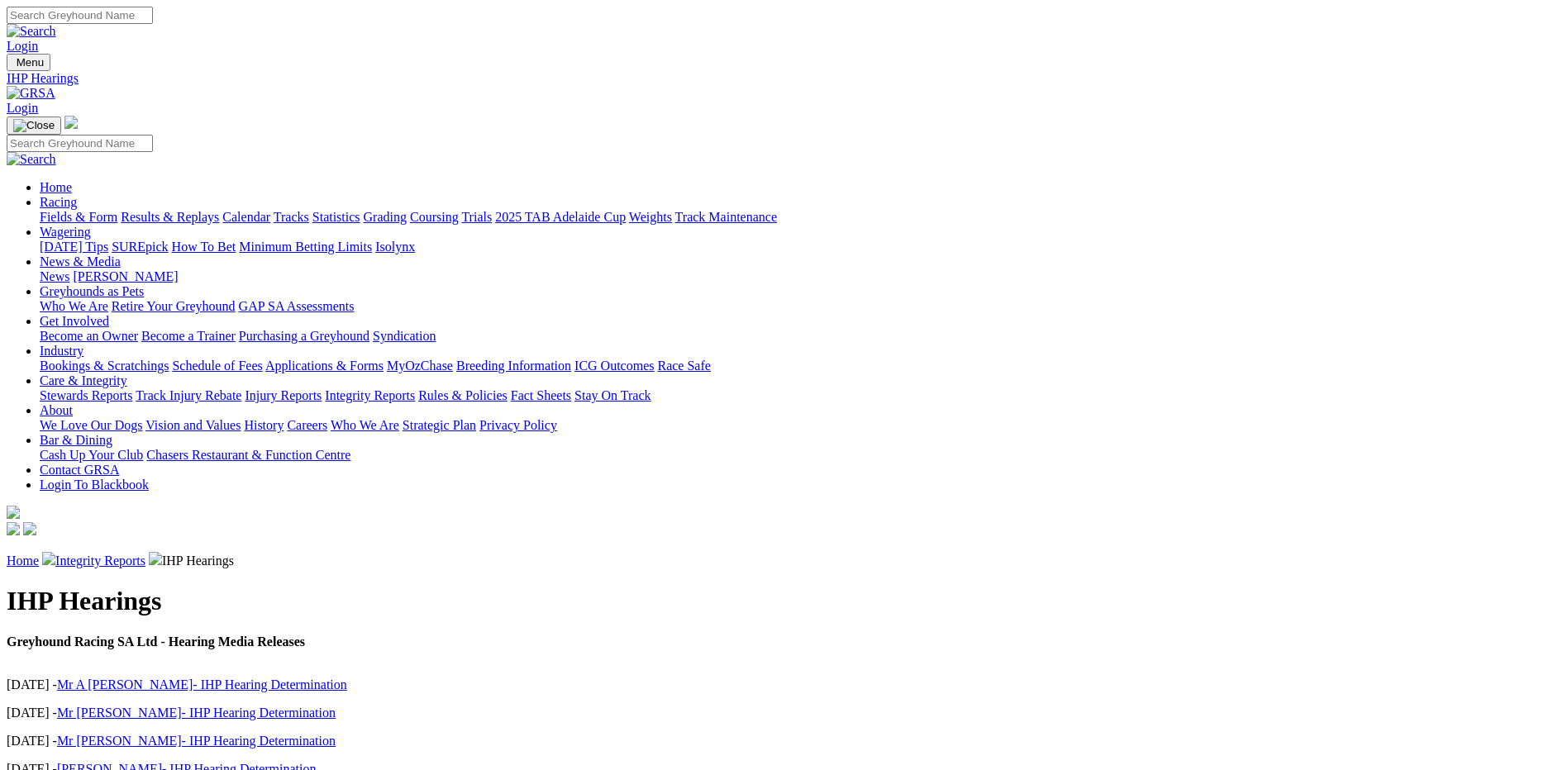
click at [146, 553] on link "Integrity Reports" at bounding box center [99, 560] width 90 height 14
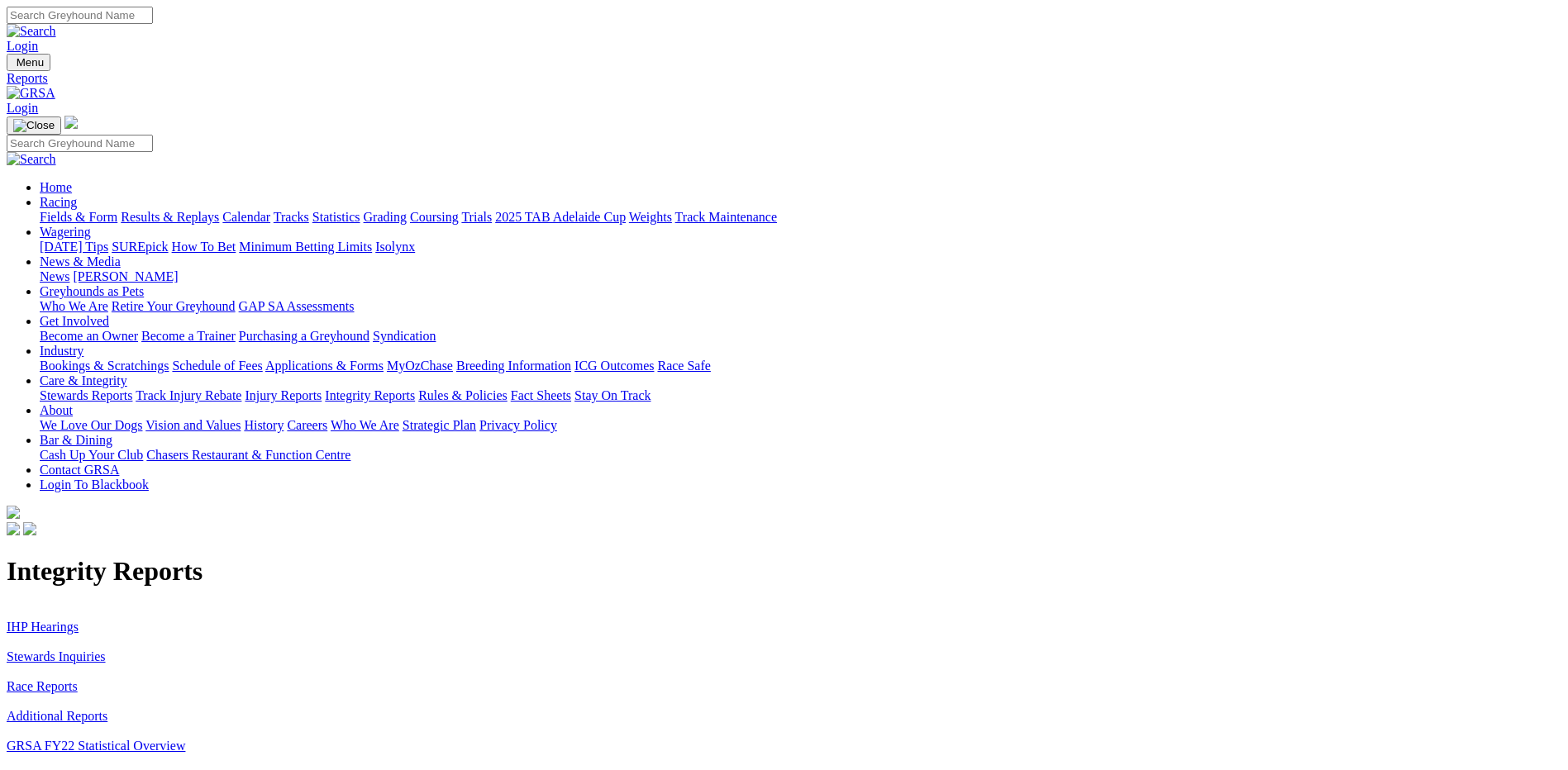
click at [78, 620] on link "IHP Hearings" at bounding box center [42, 627] width 72 height 14
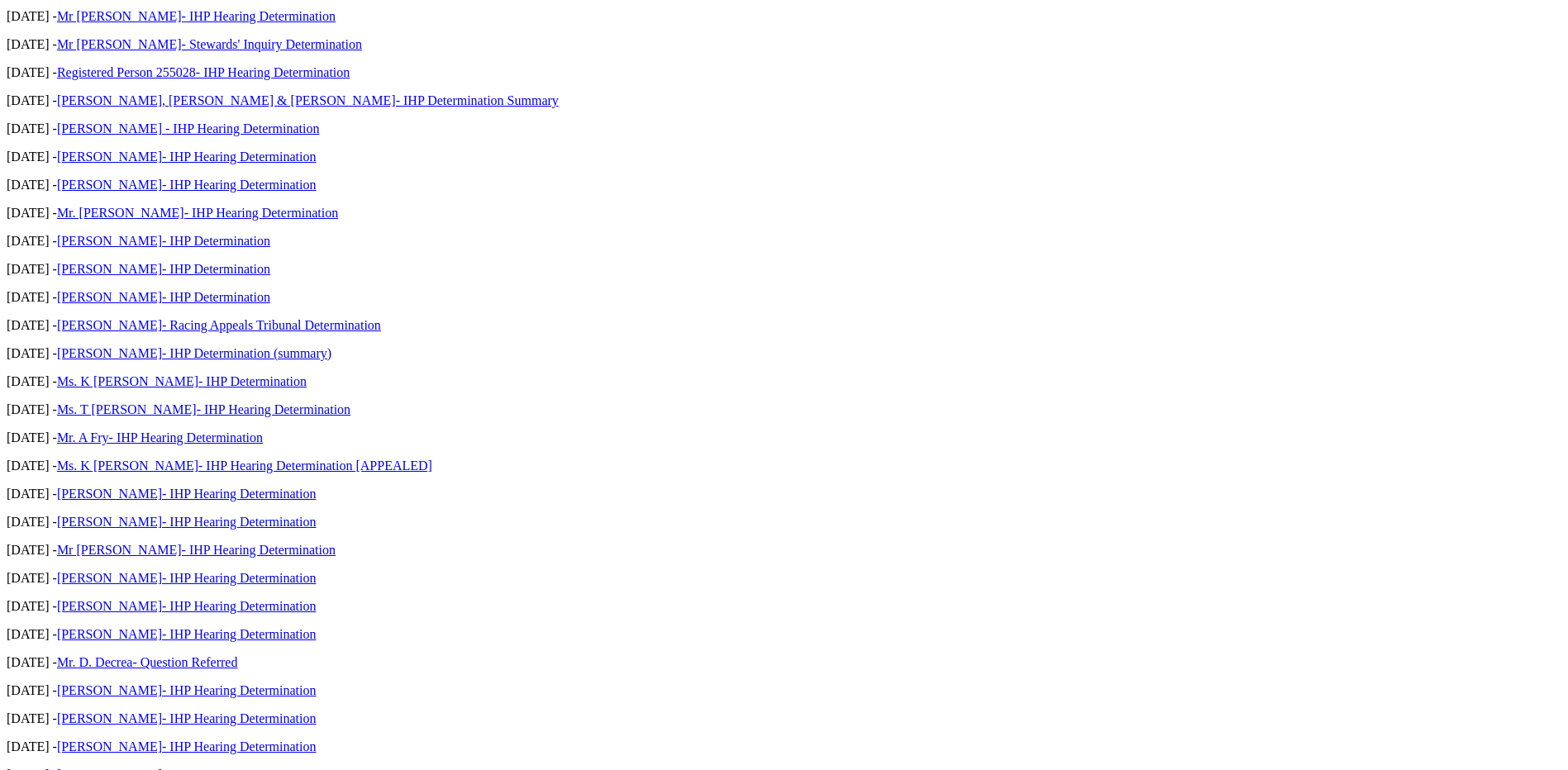
scroll to position [1322, 0]
